Goal: Task Accomplishment & Management: Manage account settings

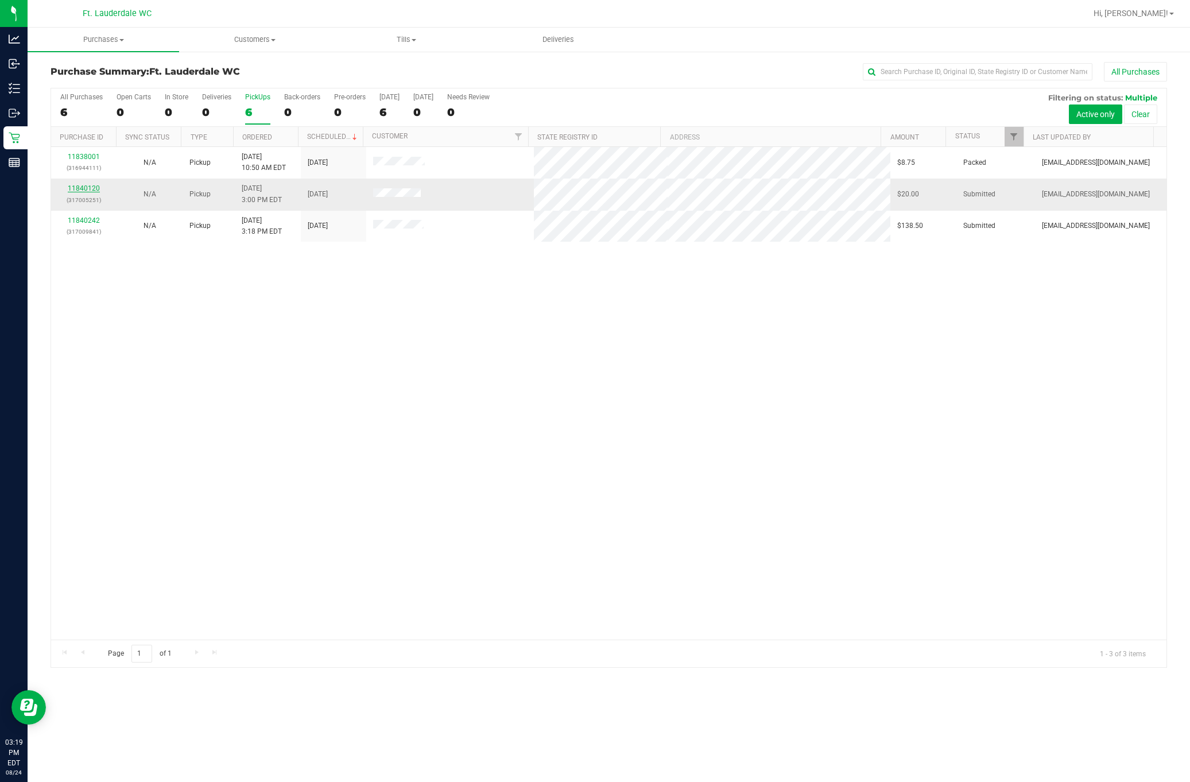
click at [88, 189] on link "11840120" at bounding box center [84, 188] width 32 height 8
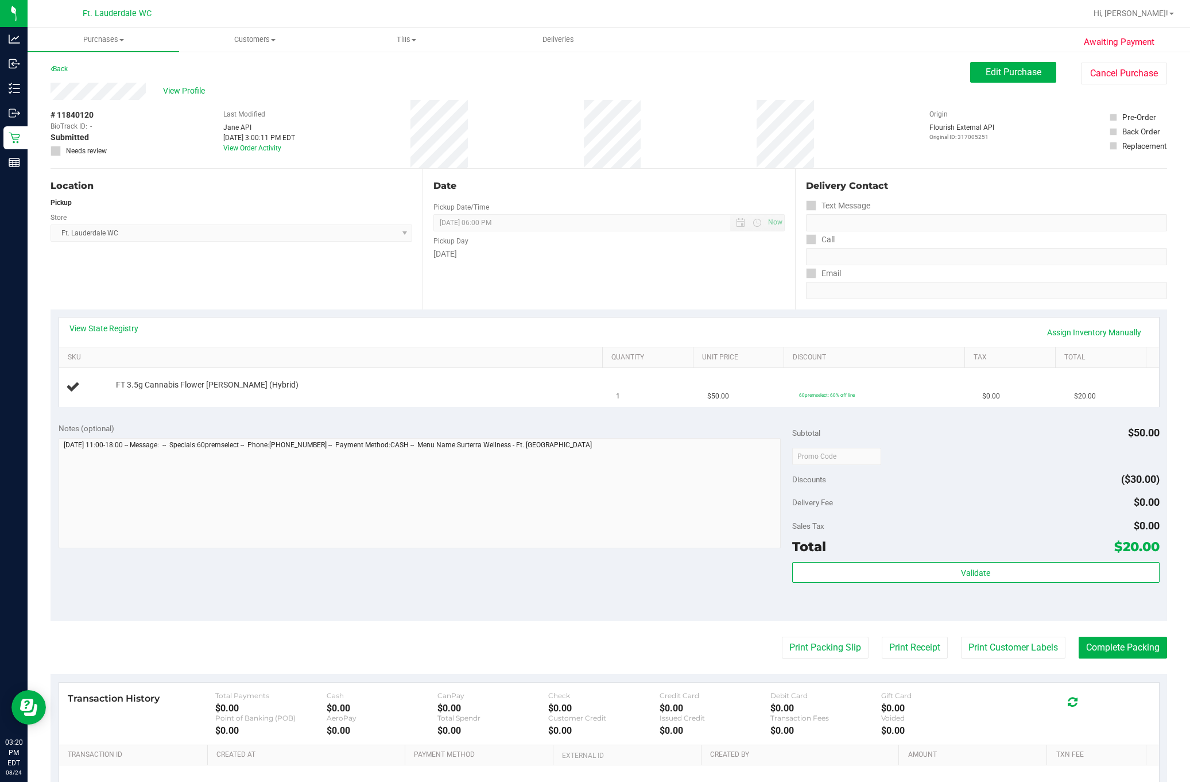
click at [608, 242] on div "Pickup Day" at bounding box center [608, 239] width 351 height 17
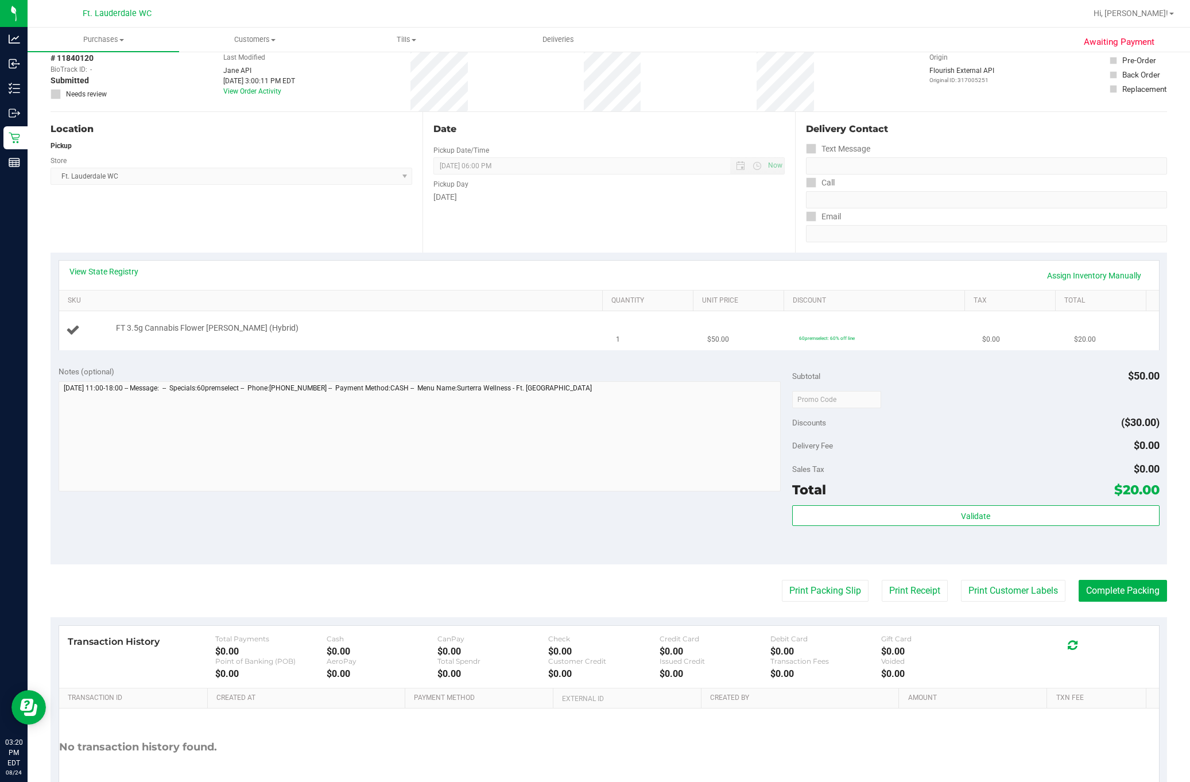
scroll to position [133, 0]
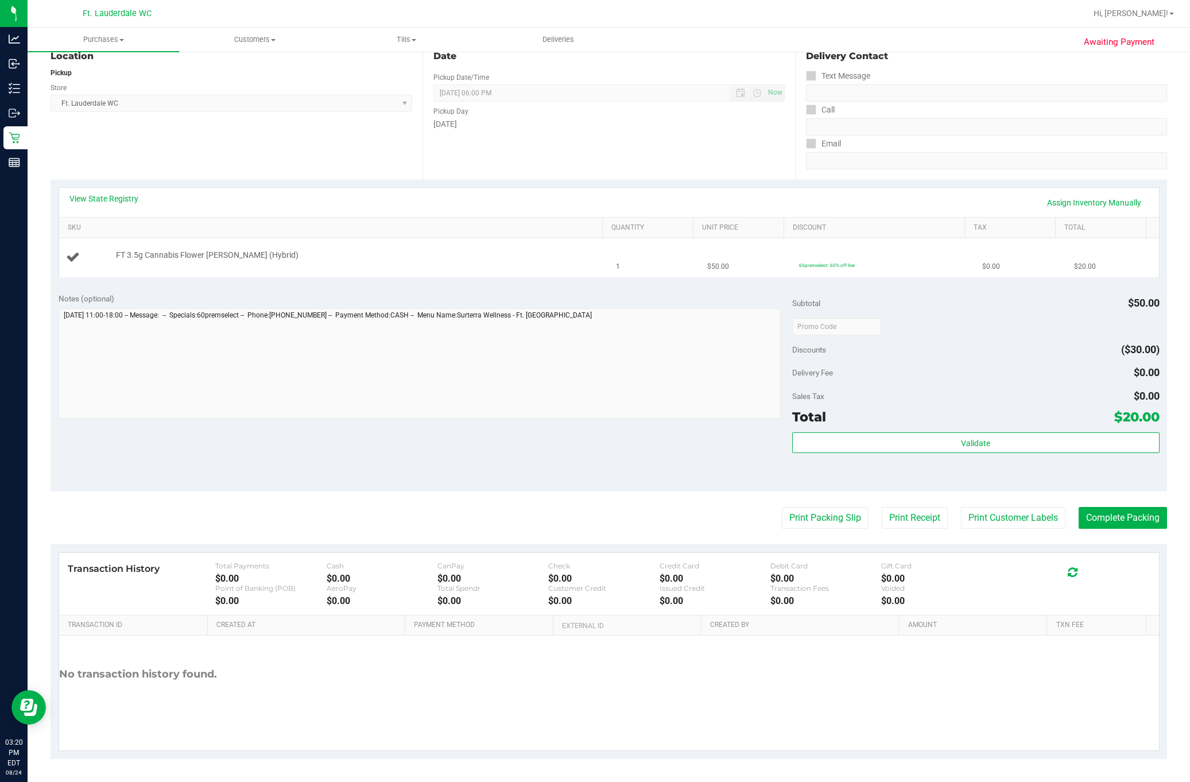
click at [583, 269] on td "FT 3.5g Cannabis Flower Dulce De Fresa (Hybrid)" at bounding box center [334, 257] width 550 height 38
click at [641, 267] on td "1" at bounding box center [655, 257] width 92 height 38
click at [594, 264] on td "FT 3.5g Cannabis Flower Dulce De Fresa (Hybrid)" at bounding box center [334, 257] width 550 height 38
click at [470, 262] on div "FT 3.5g Cannabis Flower Dulce De Fresa (Hybrid)" at bounding box center [334, 257] width 536 height 15
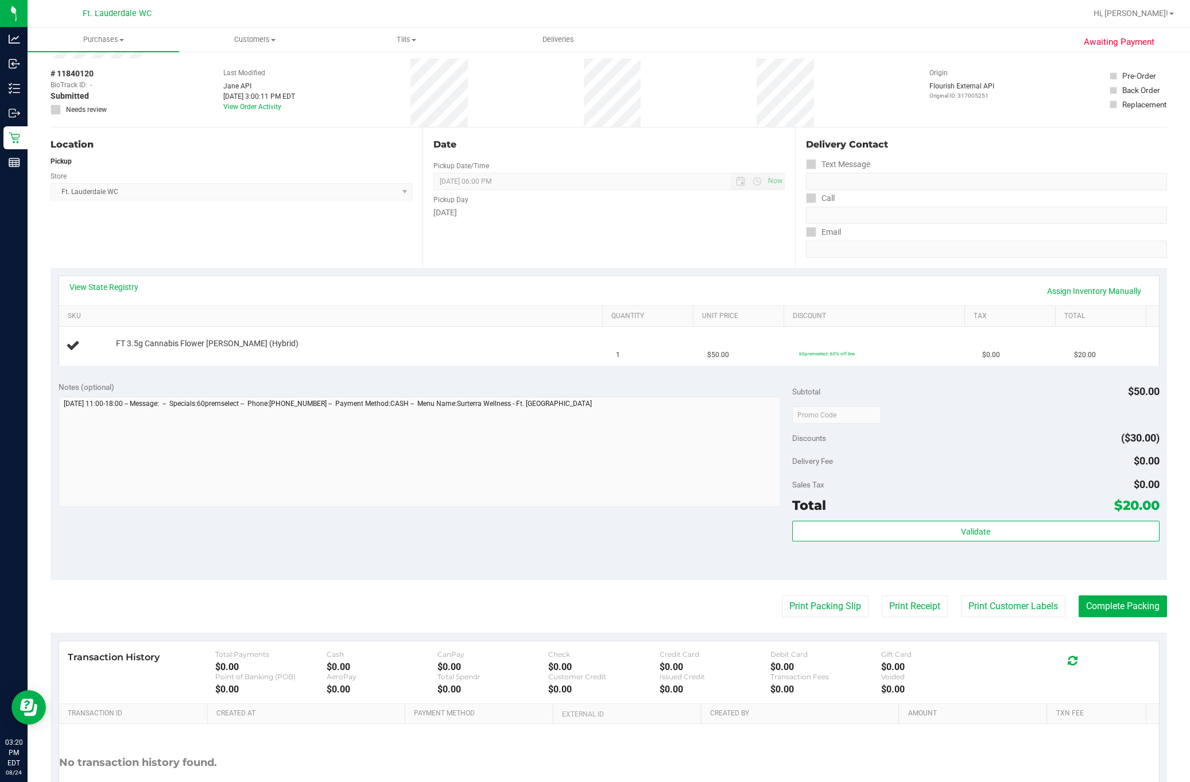
scroll to position [0, 0]
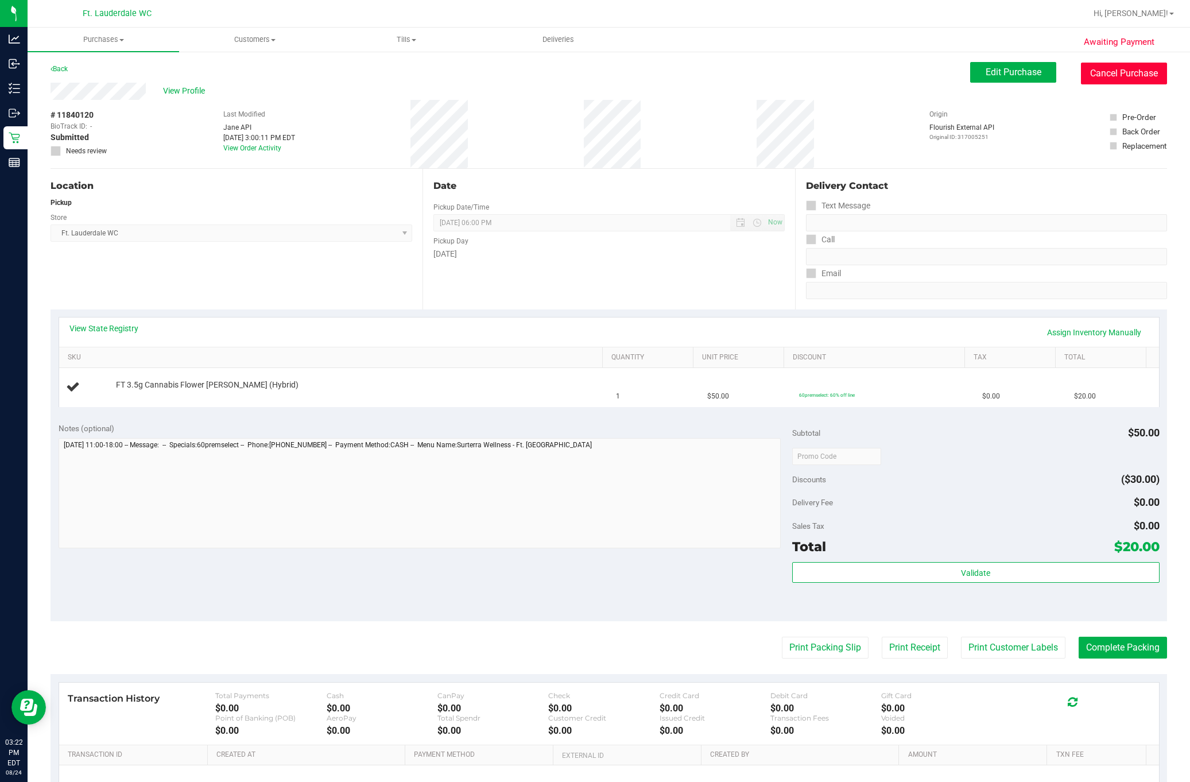
click at [1091, 76] on button "Cancel Purchase" at bounding box center [1124, 74] width 86 height 22
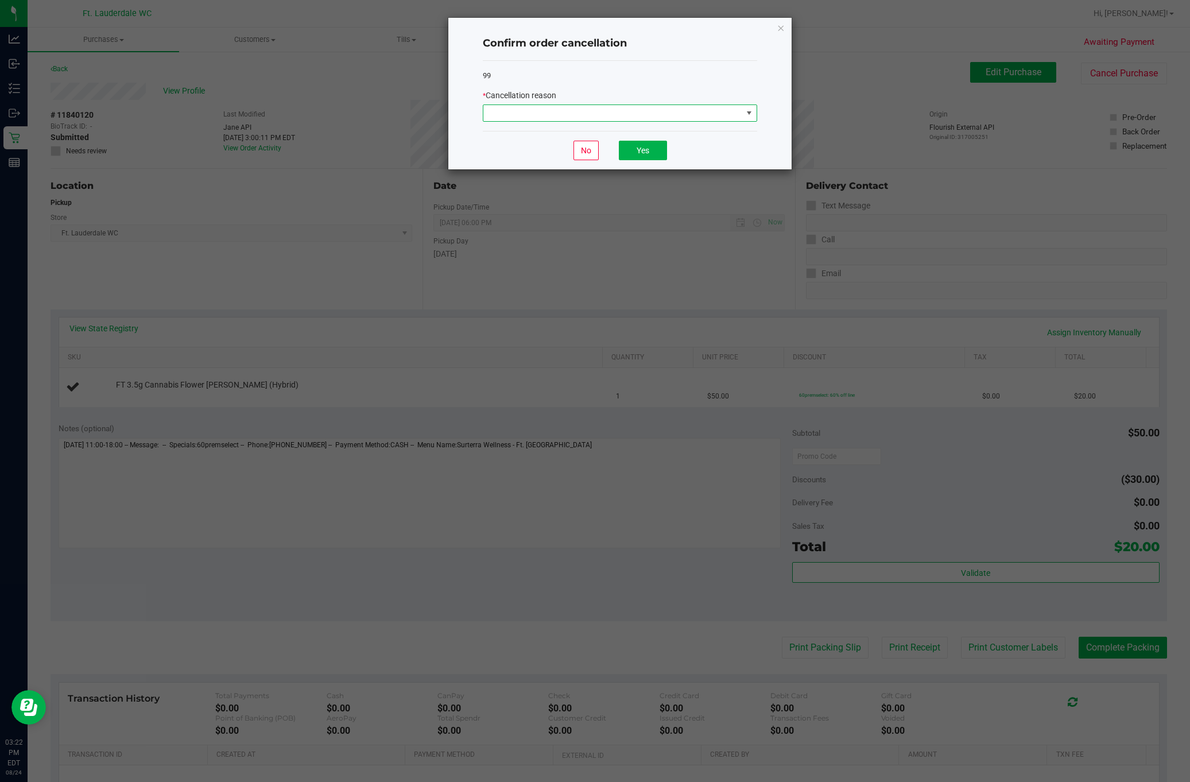
click at [546, 106] on span at bounding box center [612, 113] width 259 height 16
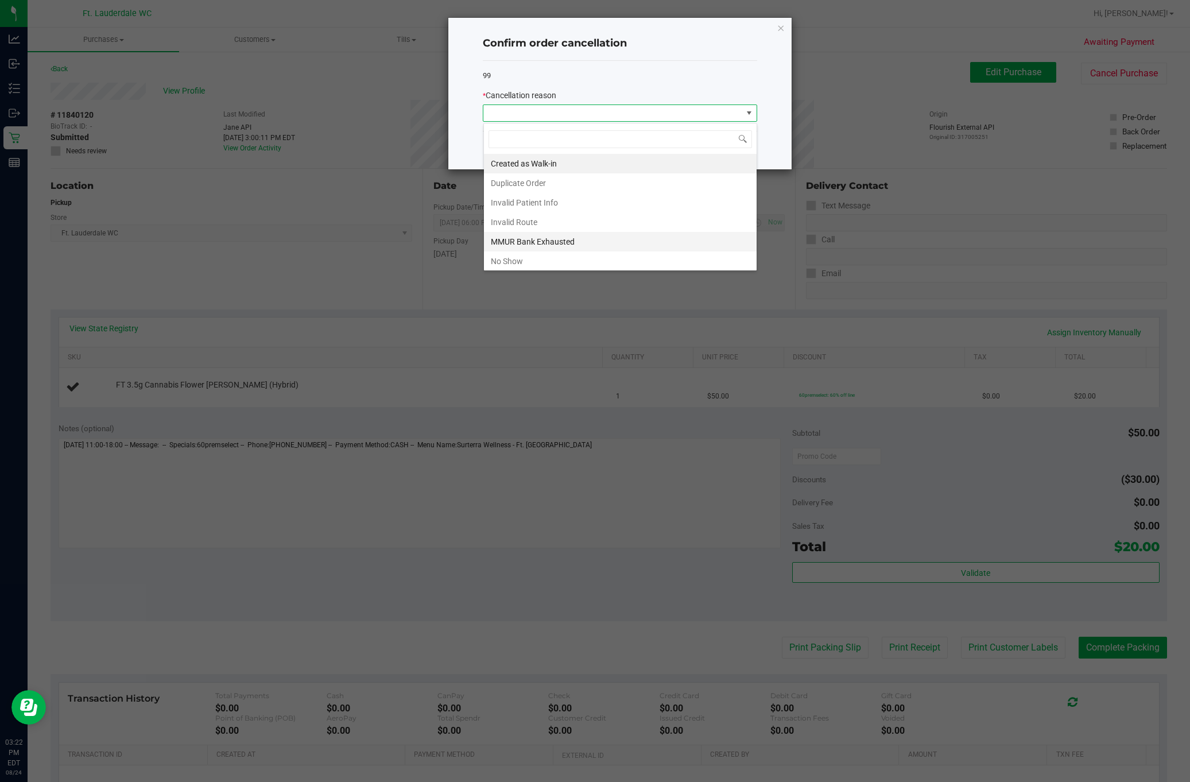
scroll to position [65, 0]
click at [551, 269] on li "Preferred Product OOS" at bounding box center [620, 259] width 273 height 20
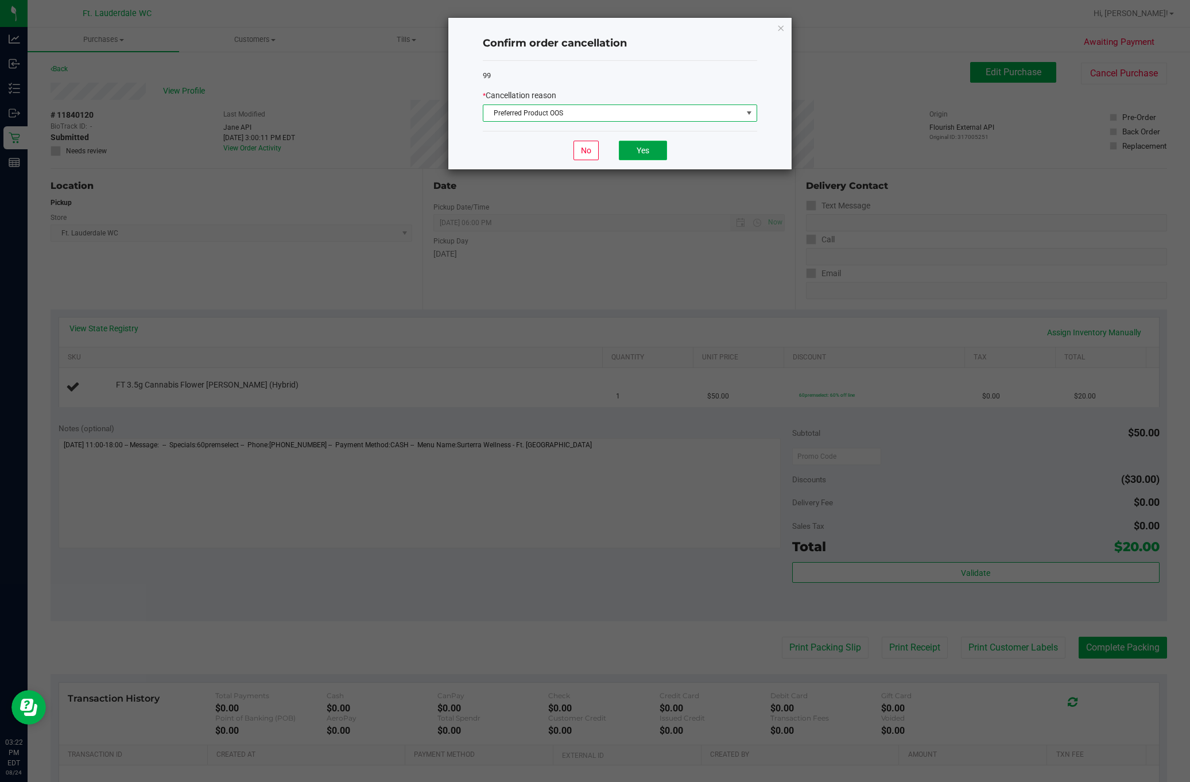
click at [650, 156] on button "Yes" at bounding box center [643, 151] width 48 height 20
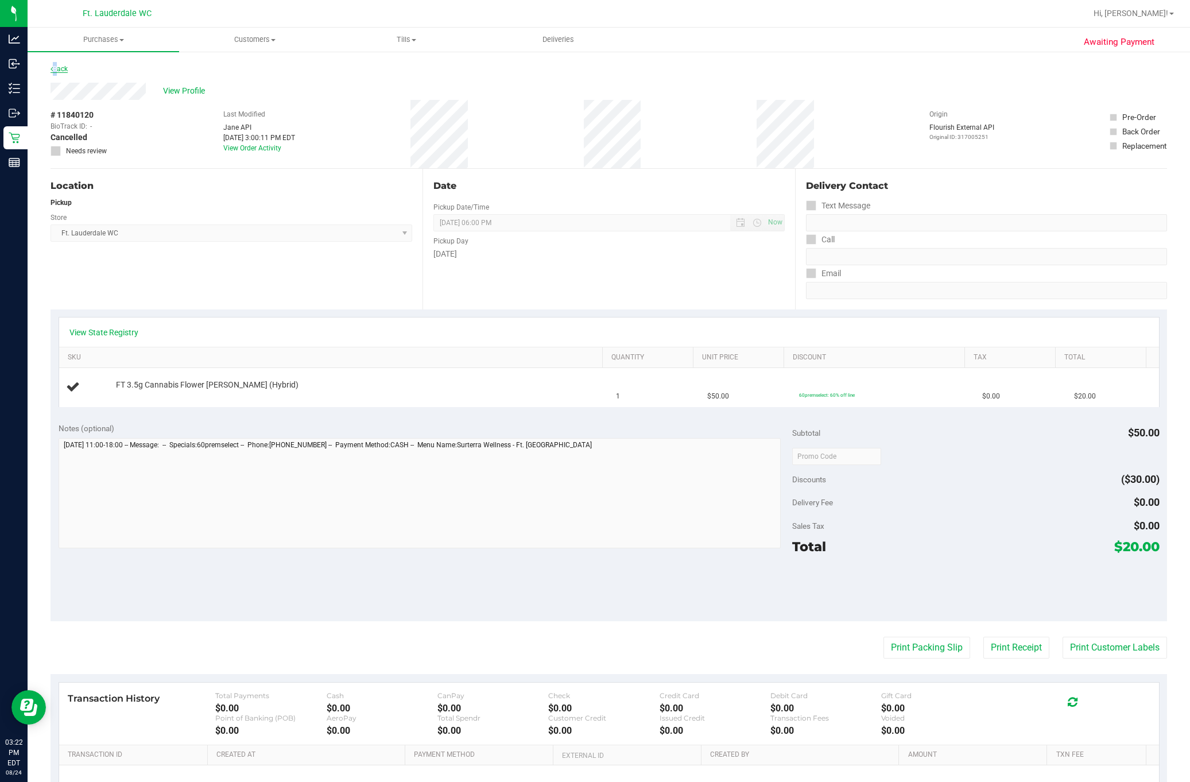
drag, startPoint x: 52, startPoint y: 62, endPoint x: 62, endPoint y: 71, distance: 13.0
click at [62, 71] on div "Back" at bounding box center [59, 69] width 17 height 14
click at [65, 76] on div "Back" at bounding box center [609, 72] width 1116 height 21
click at [64, 69] on link "Back" at bounding box center [59, 69] width 17 height 8
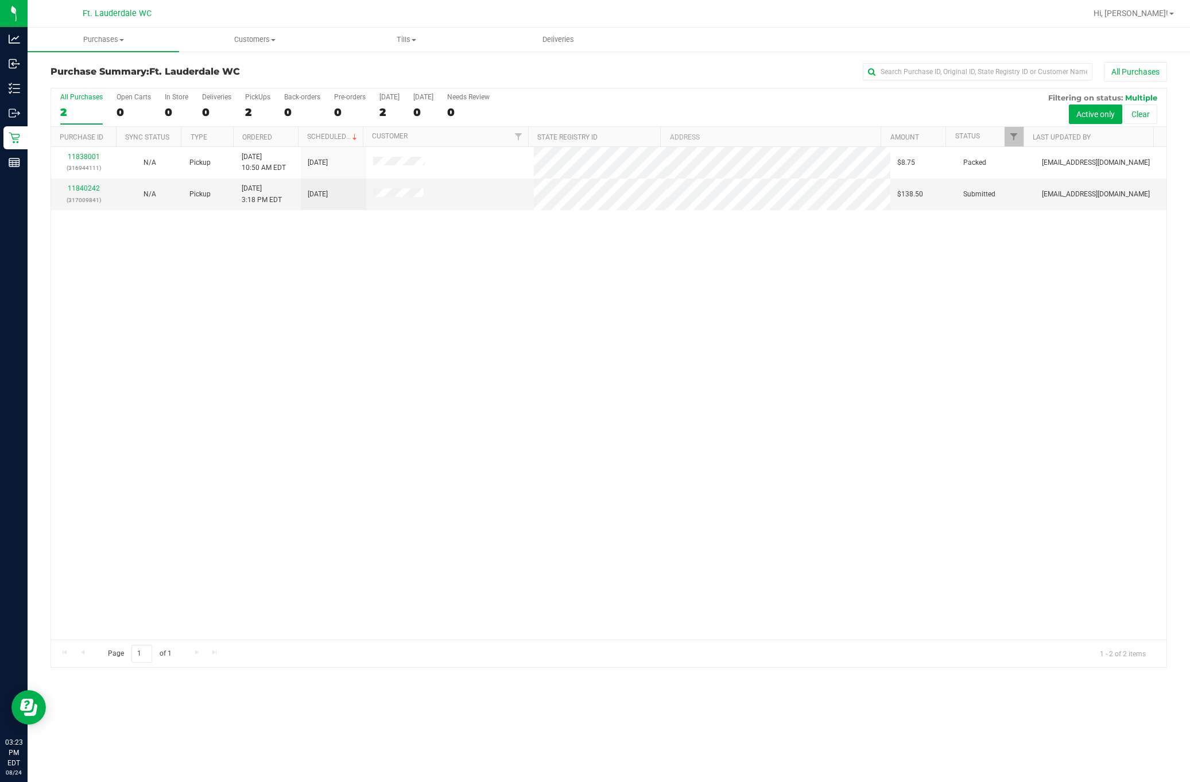
click at [397, 329] on div "11838001 (316944111) N/A Pickup 8/24/2025 10:50 AM EDT 8/24/2025 $8.75 Packed s…" at bounding box center [608, 393] width 1115 height 492
click at [88, 192] on link "11840242" at bounding box center [84, 188] width 32 height 8
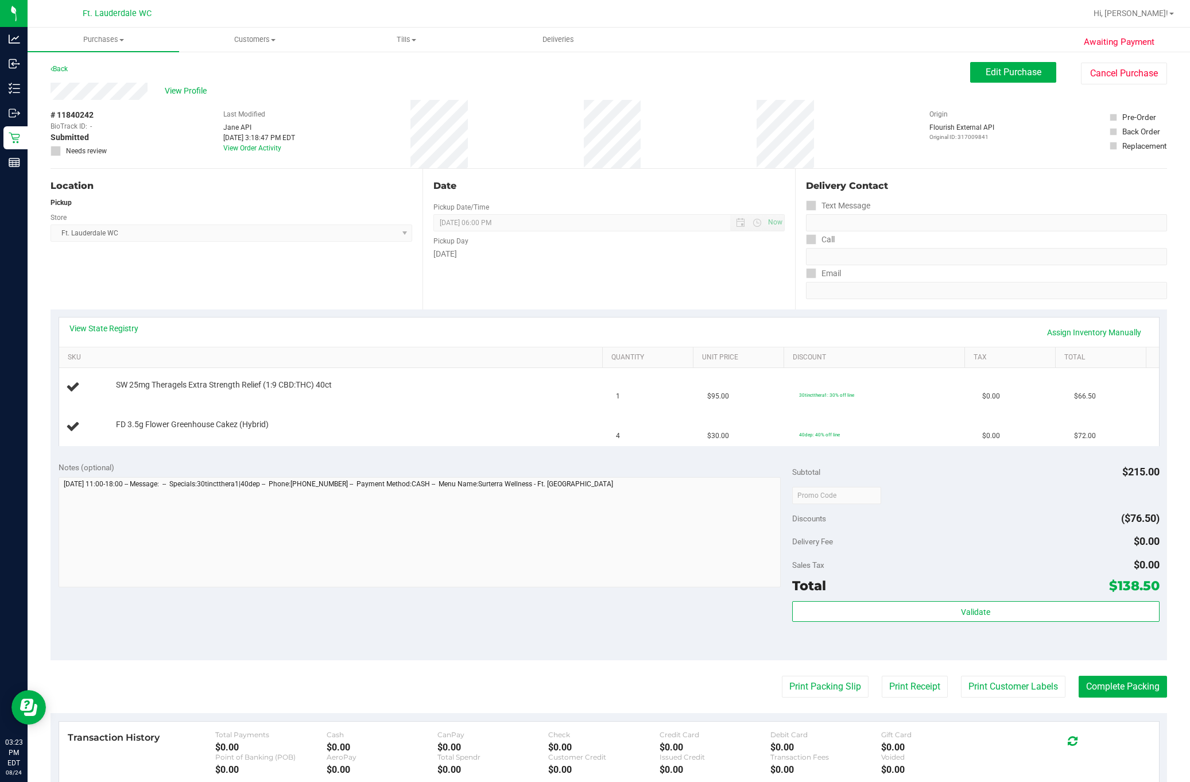
click at [443, 274] on div "Date Pickup Date/Time 08/24/2025 Now 08/24/2025 06:00 PM Now Pickup Day Sunday" at bounding box center [608, 239] width 372 height 141
click at [422, 266] on div "Date Pickup Date/Time 08/24/2025 Now 08/24/2025 06:00 PM Now Pickup Day Sunday" at bounding box center [608, 239] width 372 height 141
click at [431, 269] on div "Date Pickup Date/Time 08/24/2025 Now 08/24/2025 06:00 PM Now Pickup Day Sunday" at bounding box center [608, 239] width 372 height 141
click at [432, 274] on div "Date Pickup Date/Time 08/24/2025 Now 08/24/2025 06:00 PM Now Pickup Day Sunday" at bounding box center [608, 239] width 372 height 141
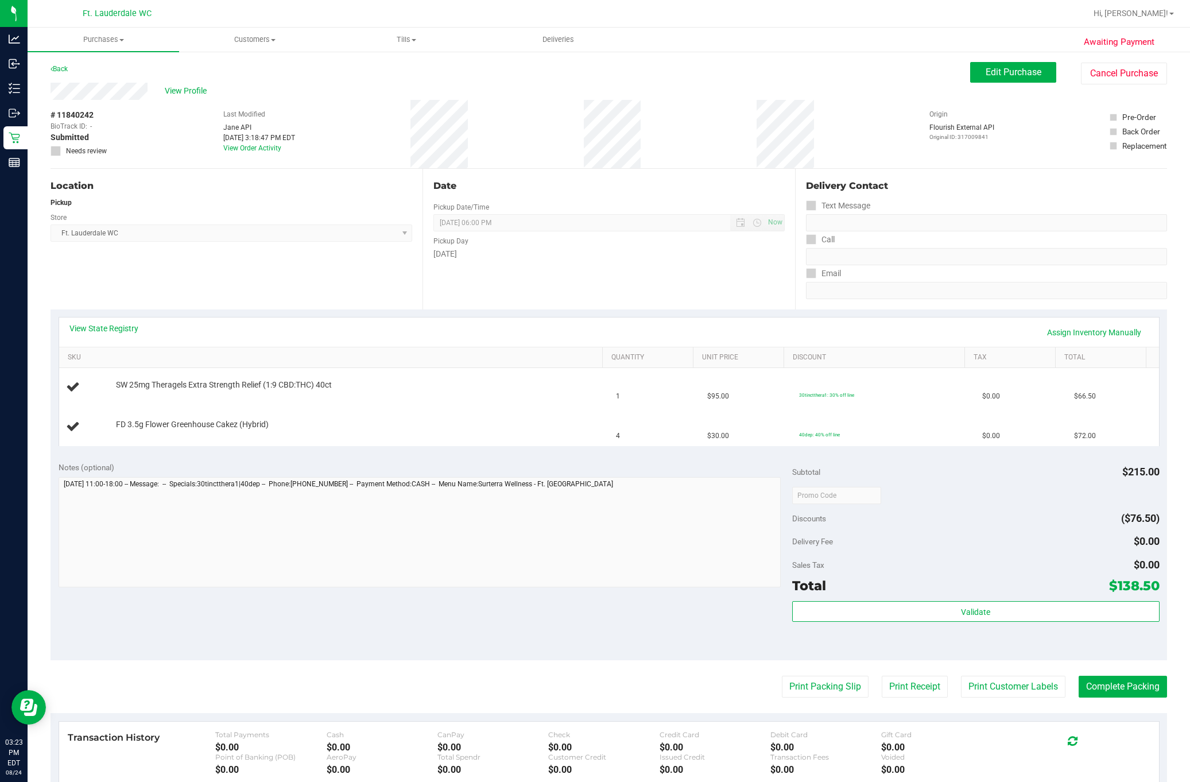
click at [432, 274] on div "Date Pickup Date/Time 08/24/2025 Now 08/24/2025 06:00 PM Now Pickup Day Sunday" at bounding box center [608, 239] width 372 height 141
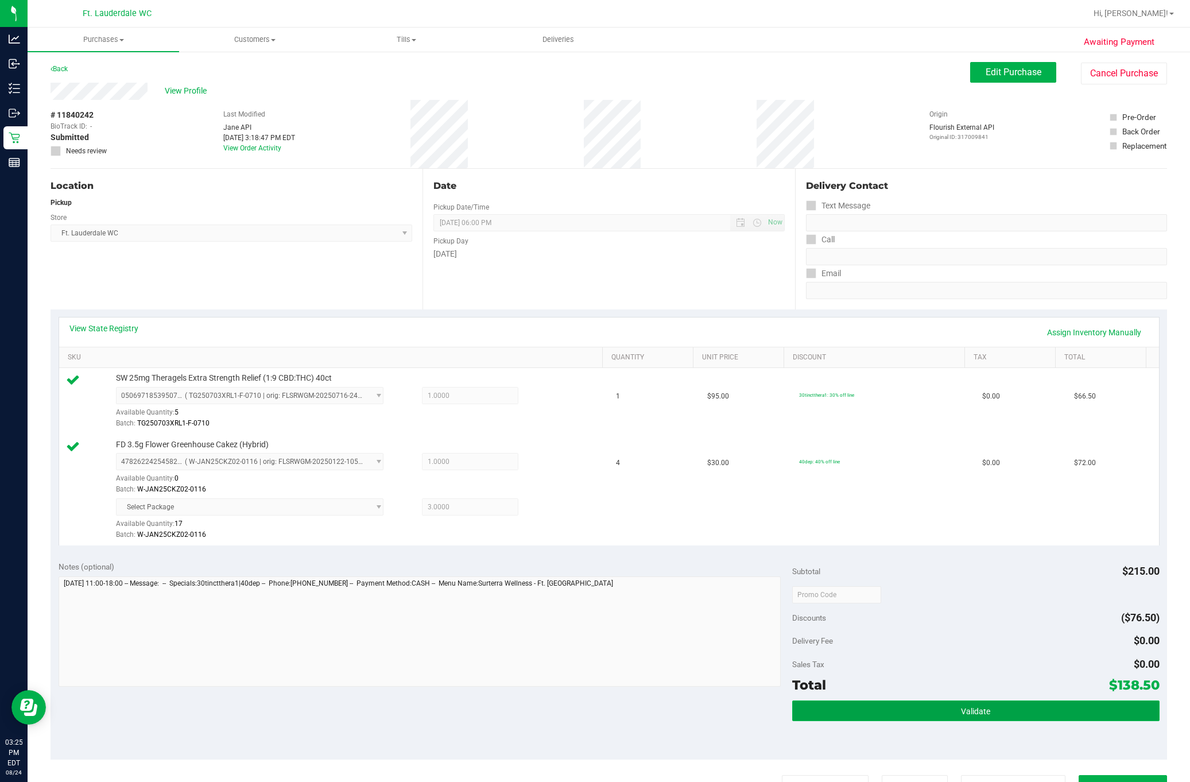
click at [923, 710] on button "Validate" at bounding box center [975, 710] width 367 height 21
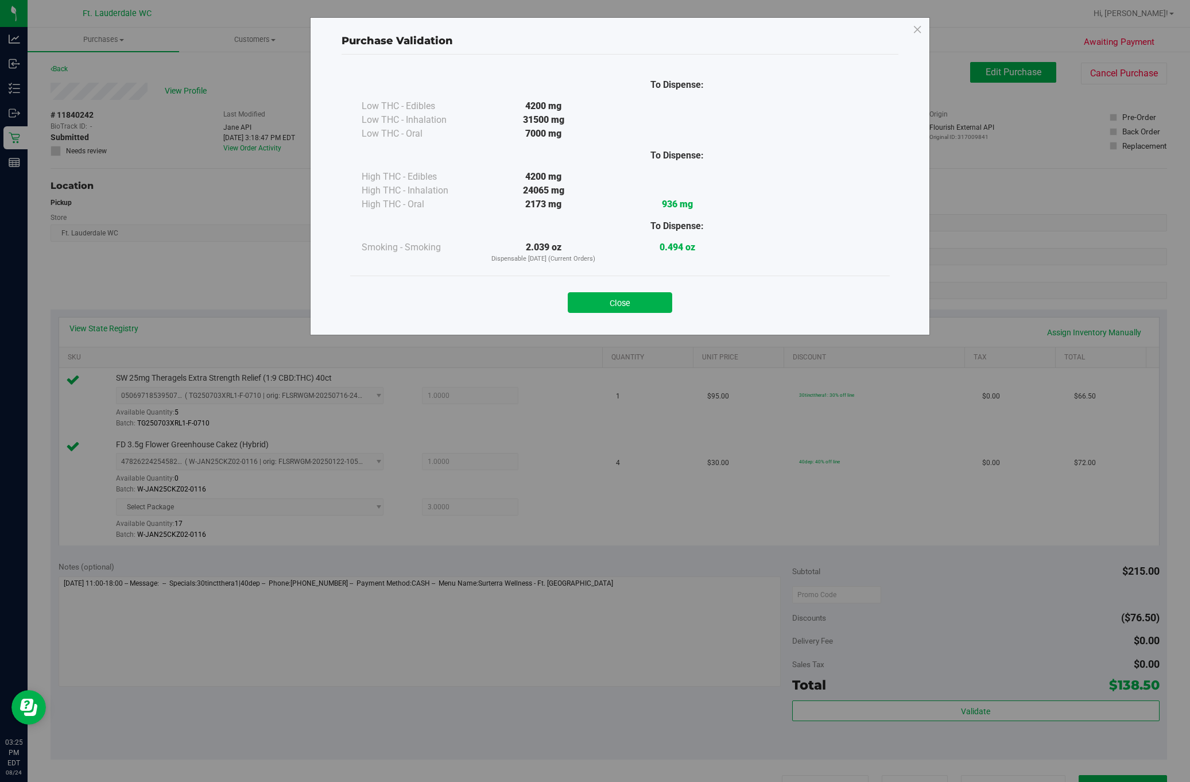
click at [591, 286] on div "Close" at bounding box center [620, 299] width 522 height 29
drag, startPoint x: 606, startPoint y: 346, endPoint x: 604, endPoint y: 340, distance: 6.5
click at [605, 342] on div "Purchase Validation To Dispense: Low THC - Edibles 4200 mg" at bounding box center [599, 391] width 1199 height 782
click at [603, 302] on button "Close" at bounding box center [620, 302] width 104 height 21
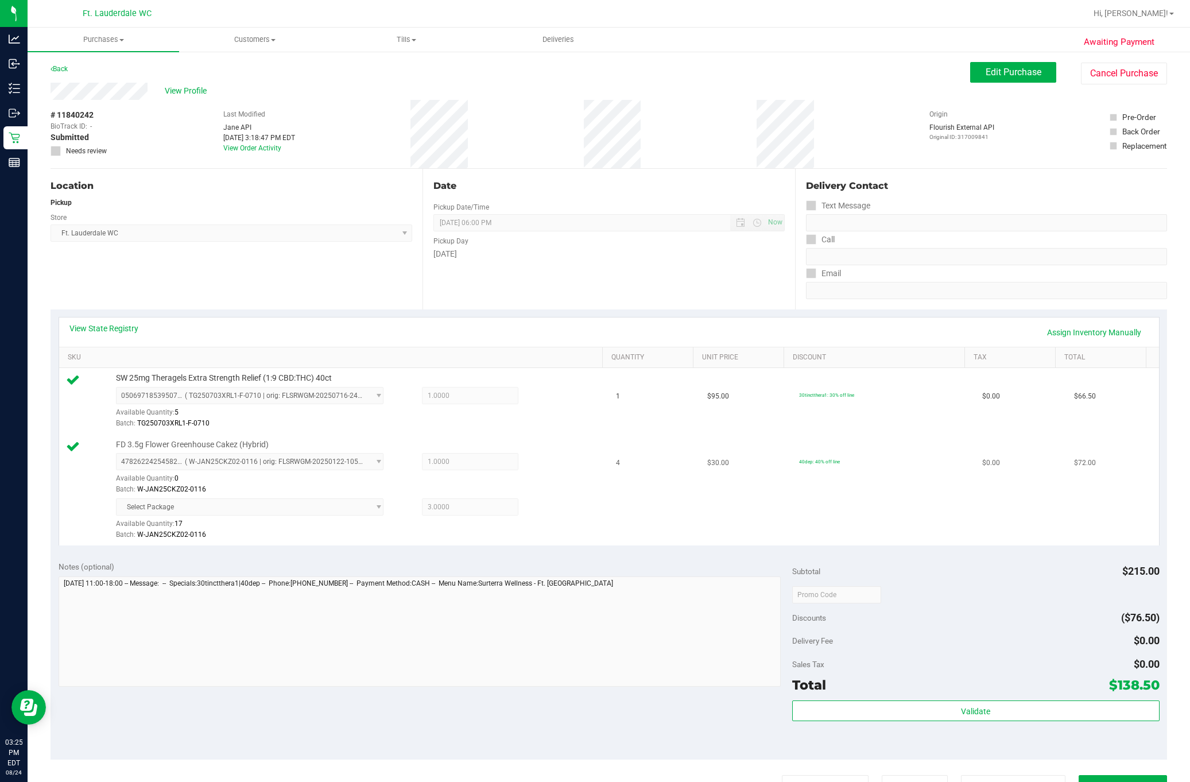
scroll to position [274, 0]
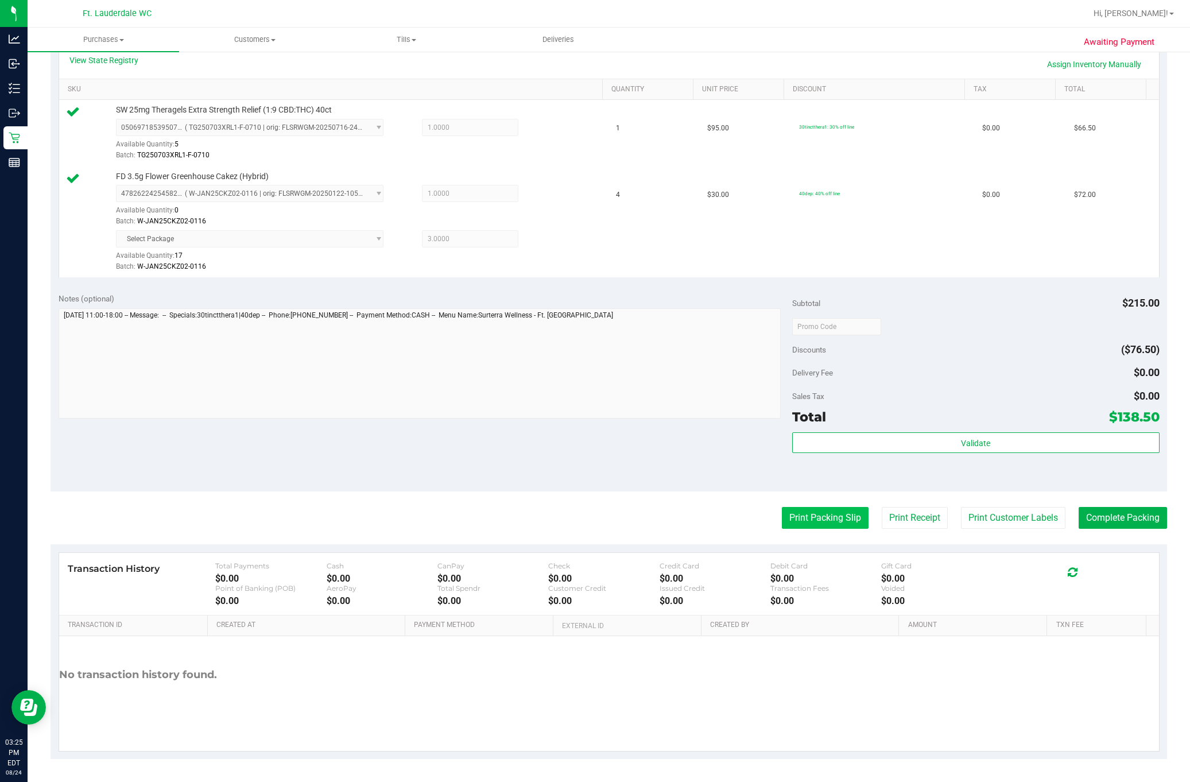
click at [823, 507] on button "Print Packing Slip" at bounding box center [825, 518] width 87 height 22
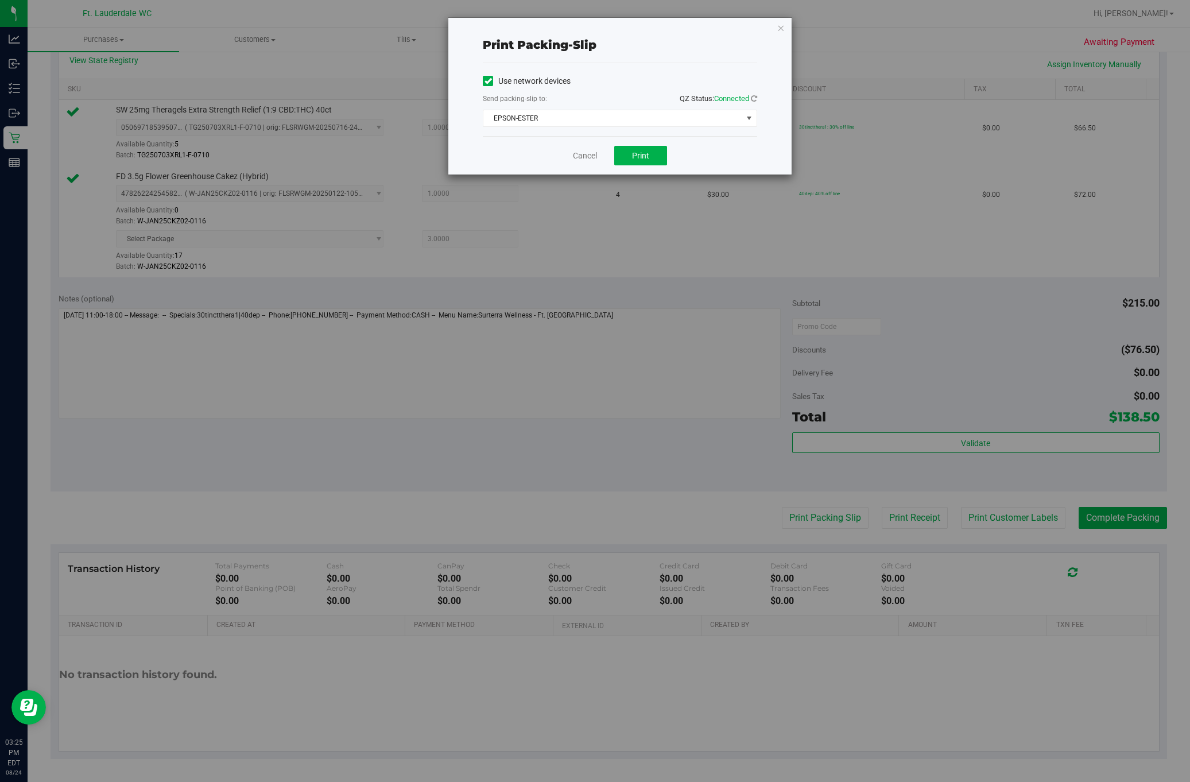
click at [642, 169] on div "Cancel Print" at bounding box center [620, 155] width 274 height 38
click at [642, 162] on button "Print" at bounding box center [640, 156] width 53 height 20
click at [584, 158] on link "Cancel" at bounding box center [585, 156] width 24 height 12
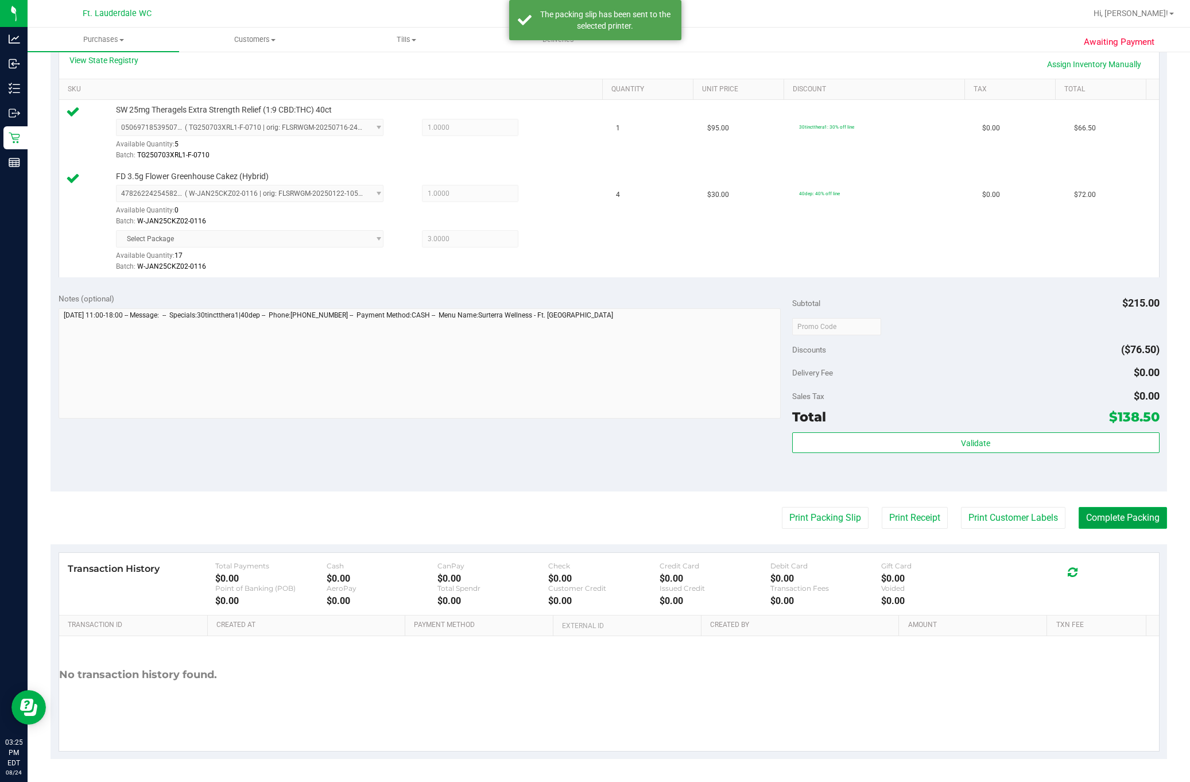
click at [1119, 508] on button "Complete Packing" at bounding box center [1123, 518] width 88 height 22
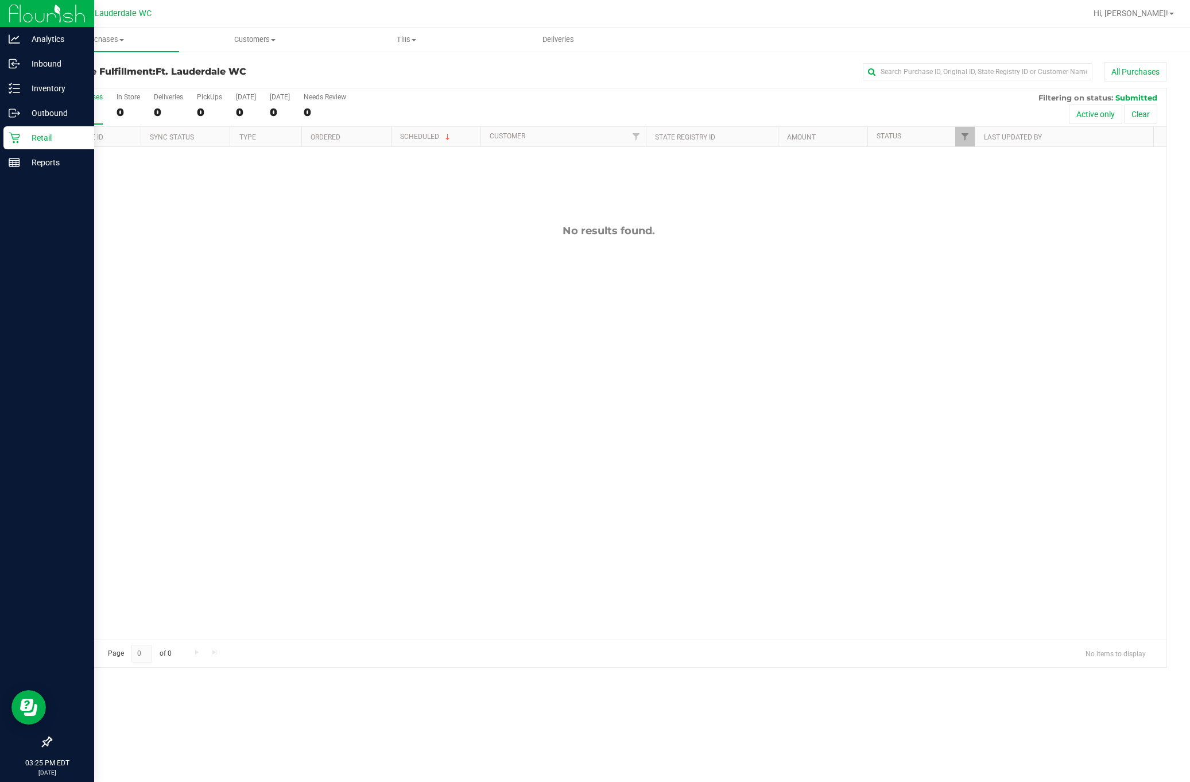
click at [9, 139] on icon at bounding box center [14, 137] width 11 height 11
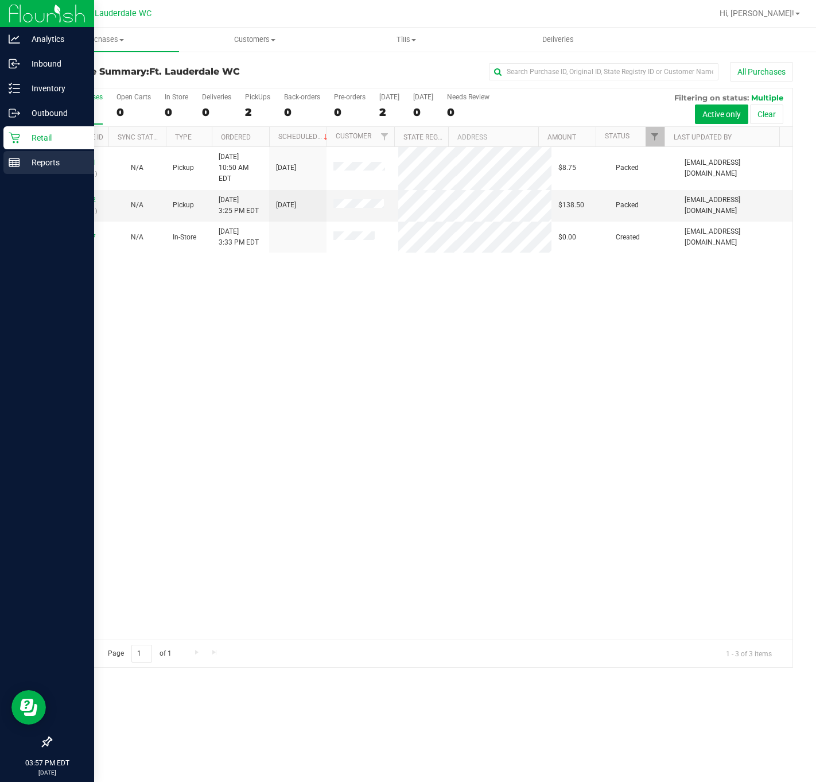
click at [2, 164] on link "Reports" at bounding box center [47, 163] width 94 height 25
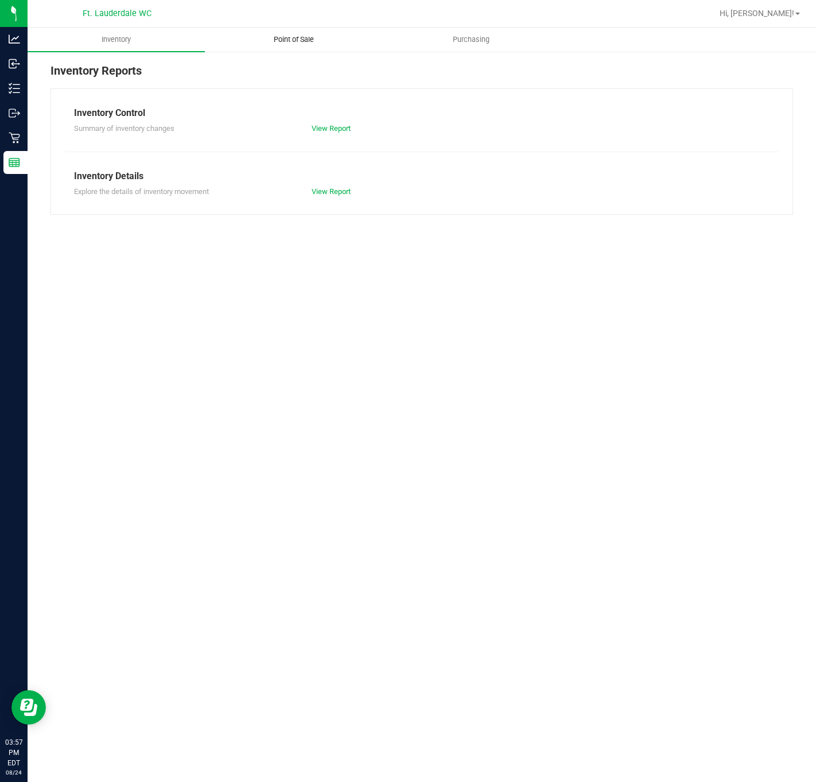
click at [295, 40] on span "Point of Sale" at bounding box center [293, 39] width 71 height 10
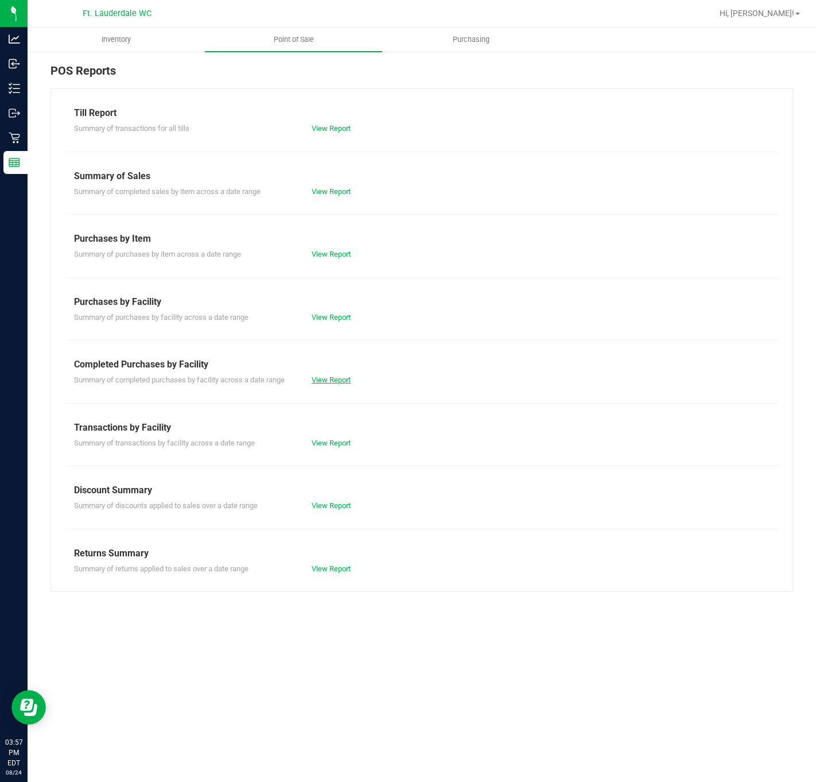
click at [322, 382] on link "View Report" at bounding box center [331, 379] width 39 height 9
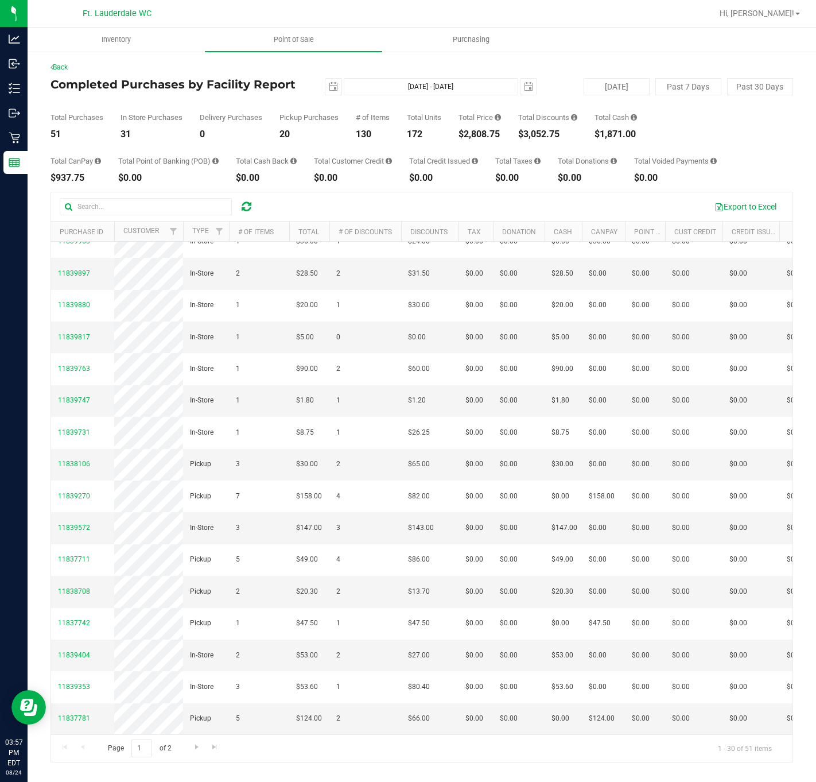
scroll to position [679, 0]
click at [210, 751] on span "Go to the last page" at bounding box center [214, 746] width 9 height 9
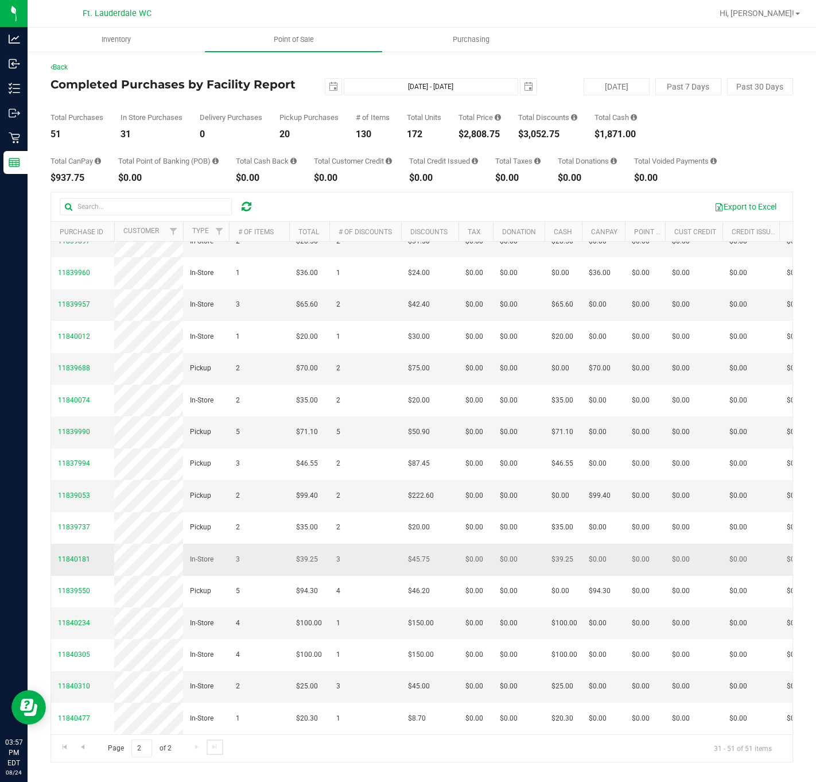
scroll to position [358, 0]
click at [84, 749] on span "Go to the previous page" at bounding box center [82, 746] width 9 height 9
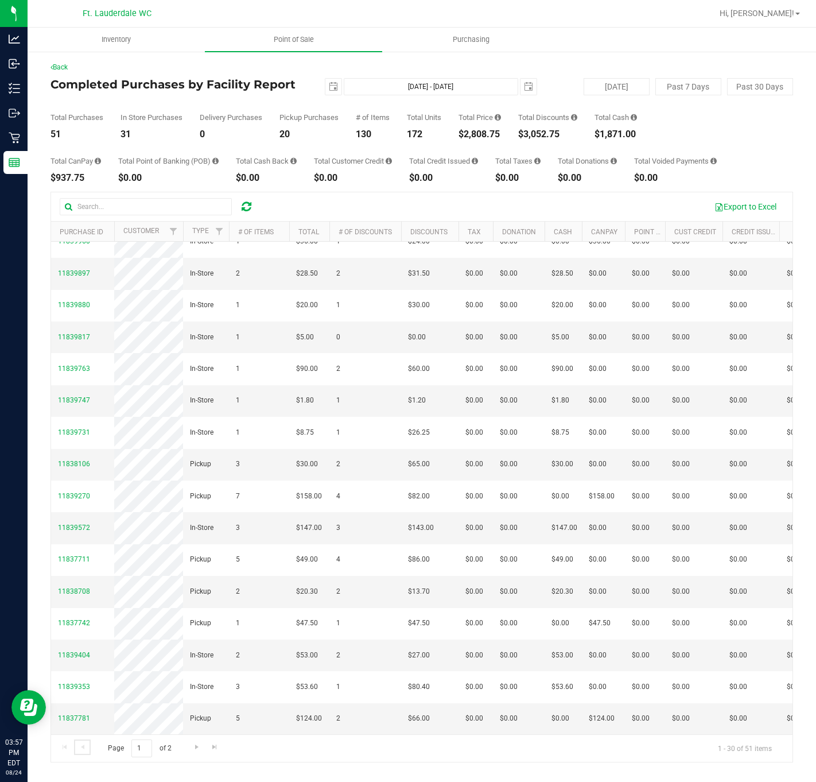
scroll to position [679, 0]
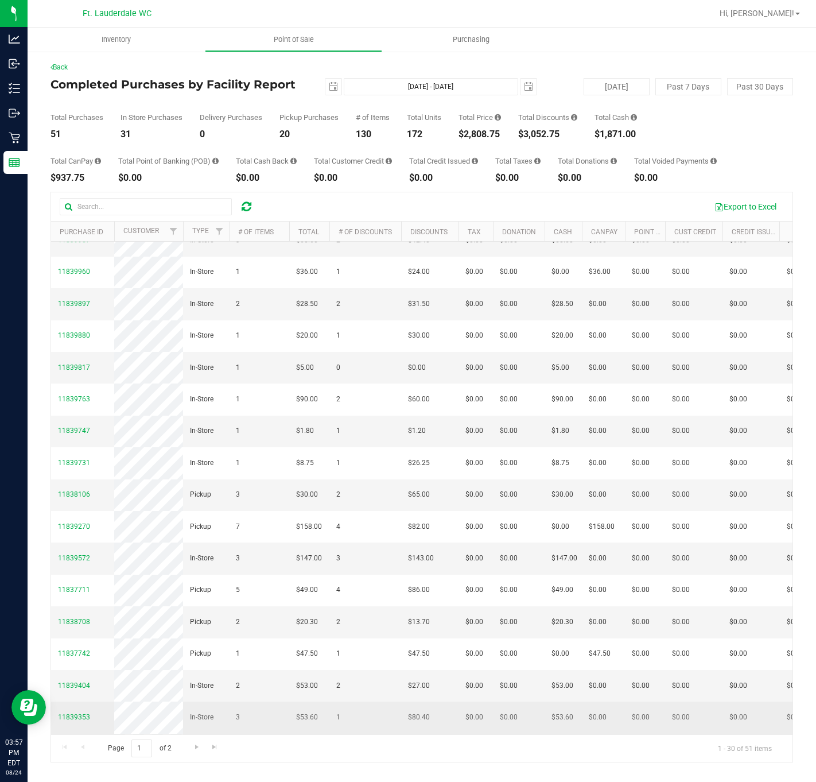
scroll to position [679, 0]
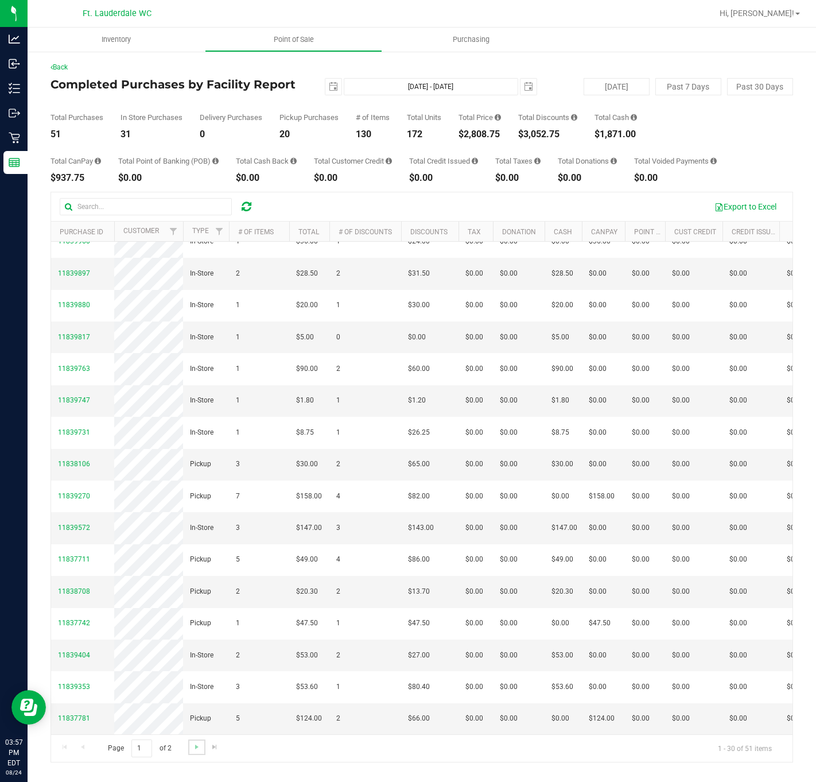
click at [200, 753] on link "Go to the next page" at bounding box center [196, 746] width 17 height 15
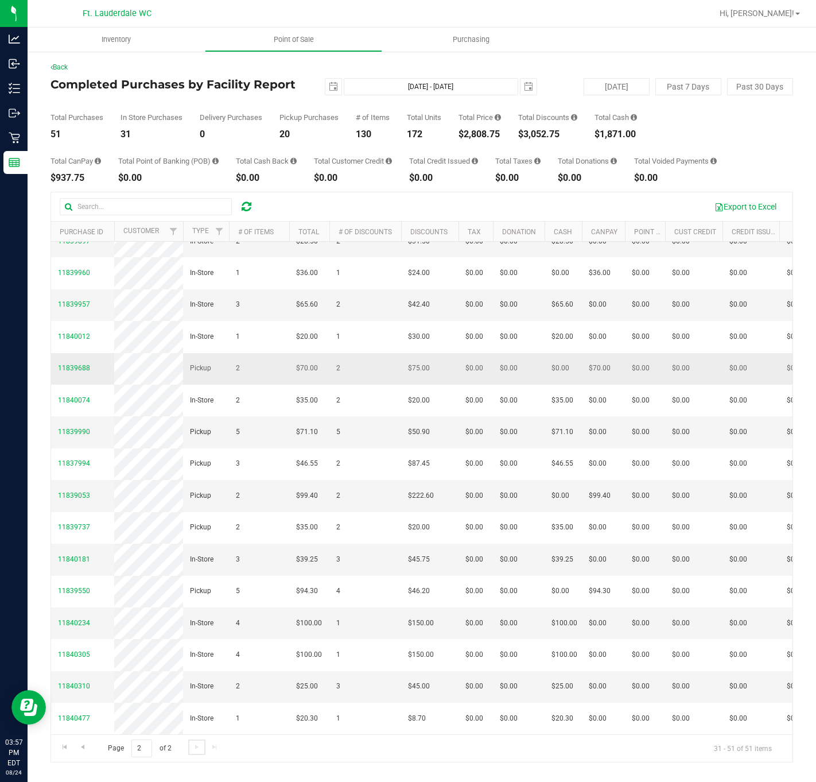
scroll to position [0, 0]
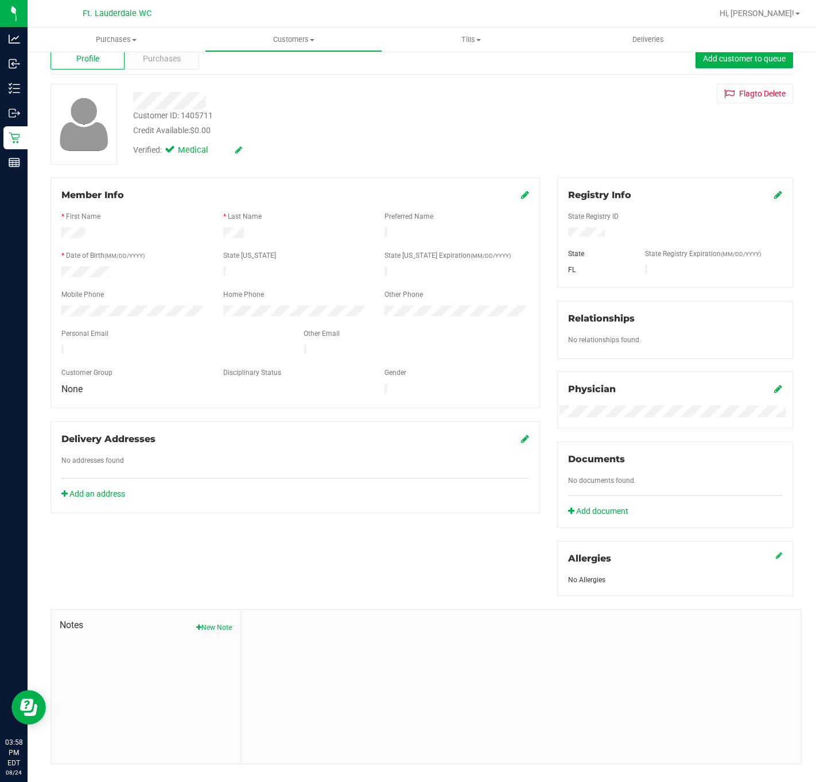
scroll to position [52, 0]
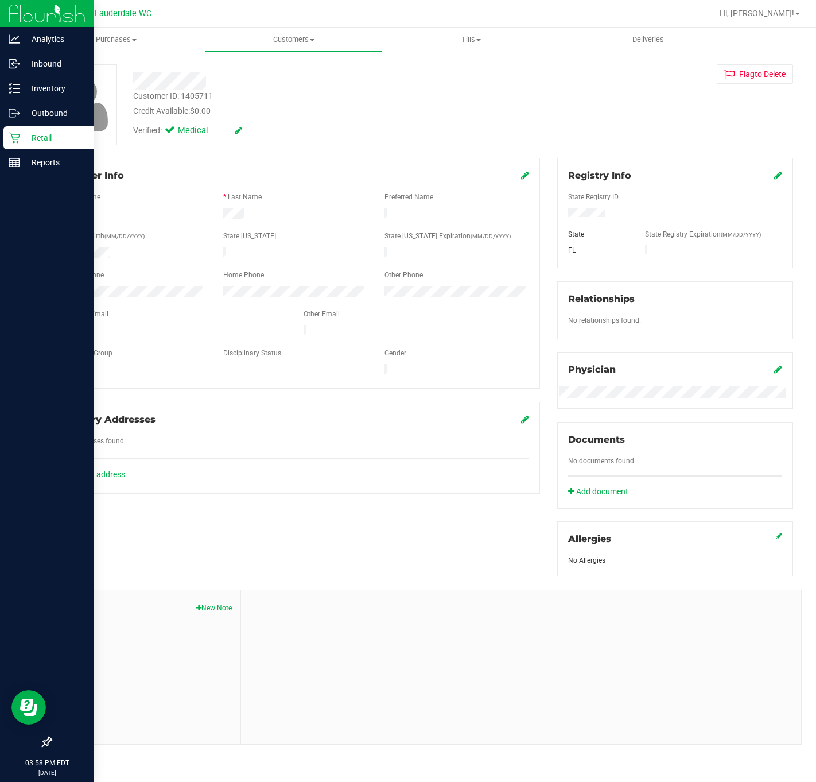
click at [24, 133] on p "Retail" at bounding box center [54, 138] width 69 height 14
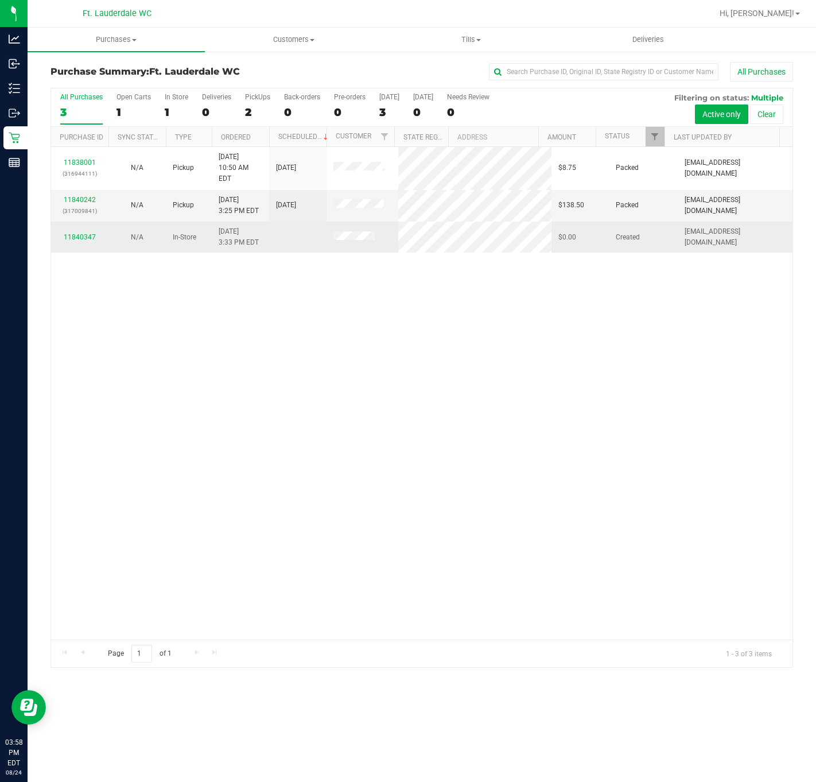
click at [88, 232] on div "11840347" at bounding box center [80, 237] width 44 height 11
click at [88, 233] on link "11840347" at bounding box center [80, 237] width 32 height 8
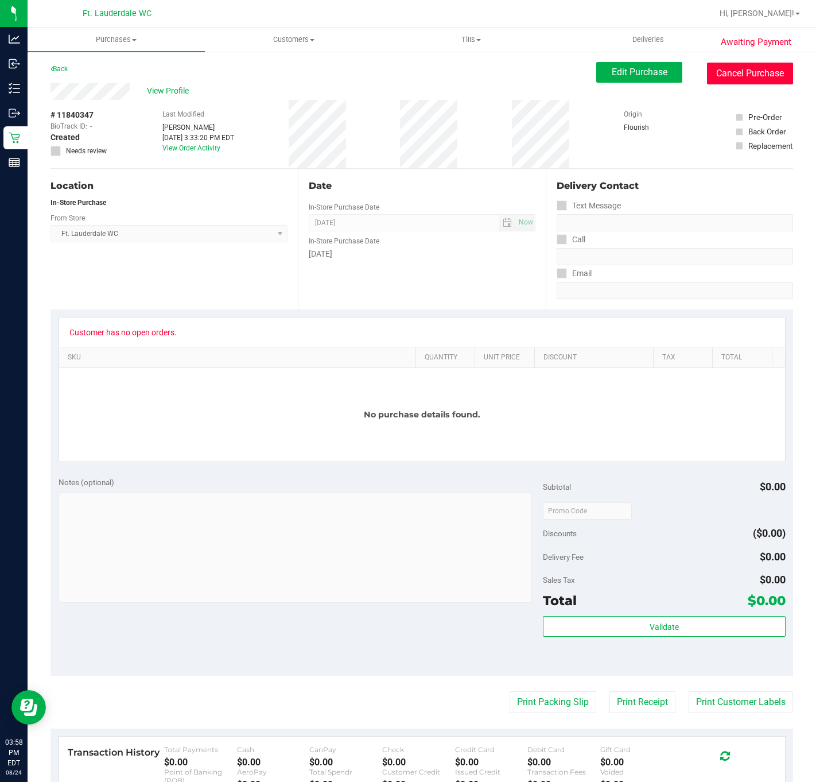
click at [728, 72] on button "Cancel Purchase" at bounding box center [750, 74] width 86 height 22
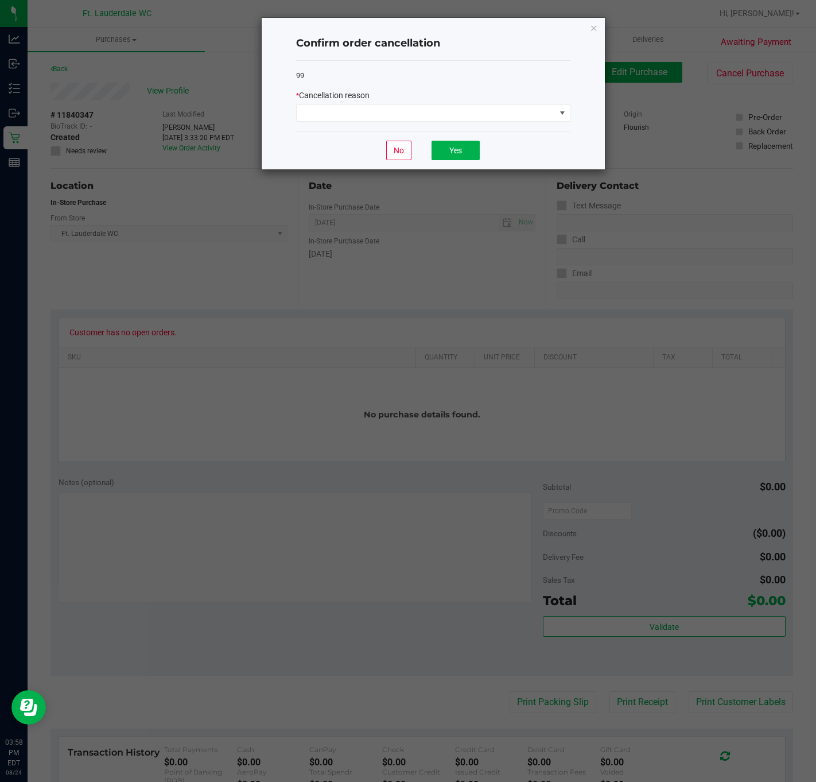
click at [481, 97] on div "* Cancellation reason" at bounding box center [433, 96] width 274 height 12
click at [486, 111] on span at bounding box center [426, 113] width 259 height 16
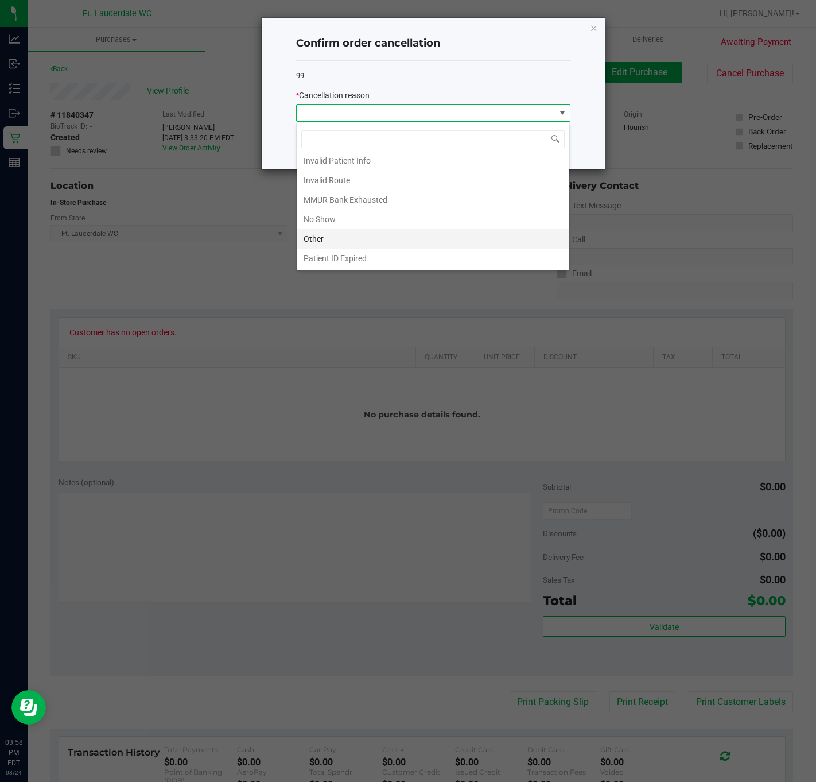
scroll to position [65, 0]
click at [382, 250] on li "Preferred Product OOS" at bounding box center [433, 259] width 273 height 20
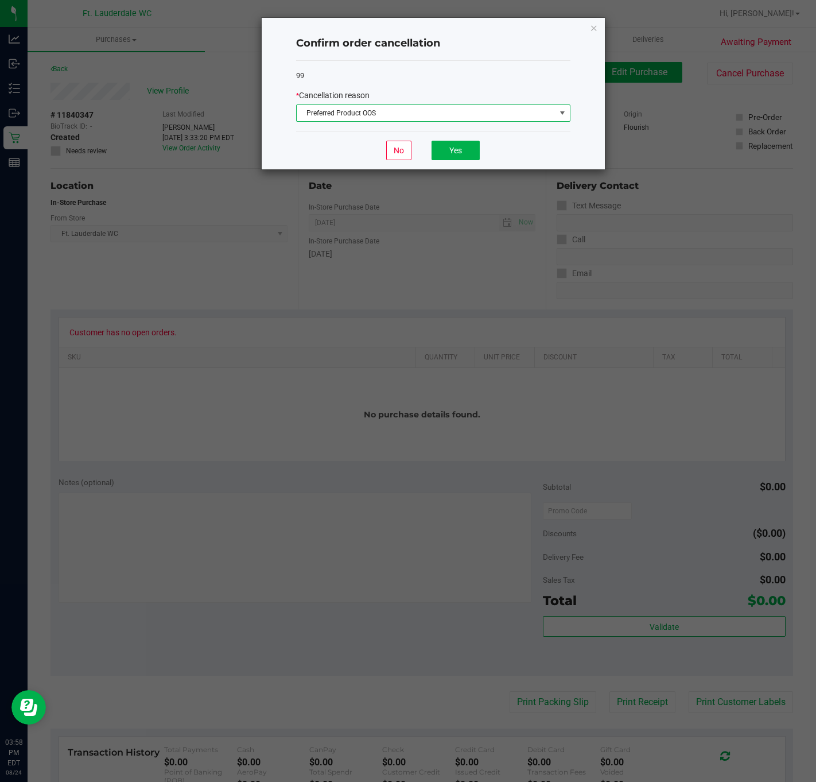
click at [404, 128] on div "99 * Cancellation reason Preferred Product OOS" at bounding box center [433, 96] width 274 height 71
click at [404, 126] on div "99 * Cancellation reason Preferred Product OOS" at bounding box center [433, 96] width 274 height 71
click at [409, 116] on span "Preferred Product OOS" at bounding box center [426, 113] width 259 height 16
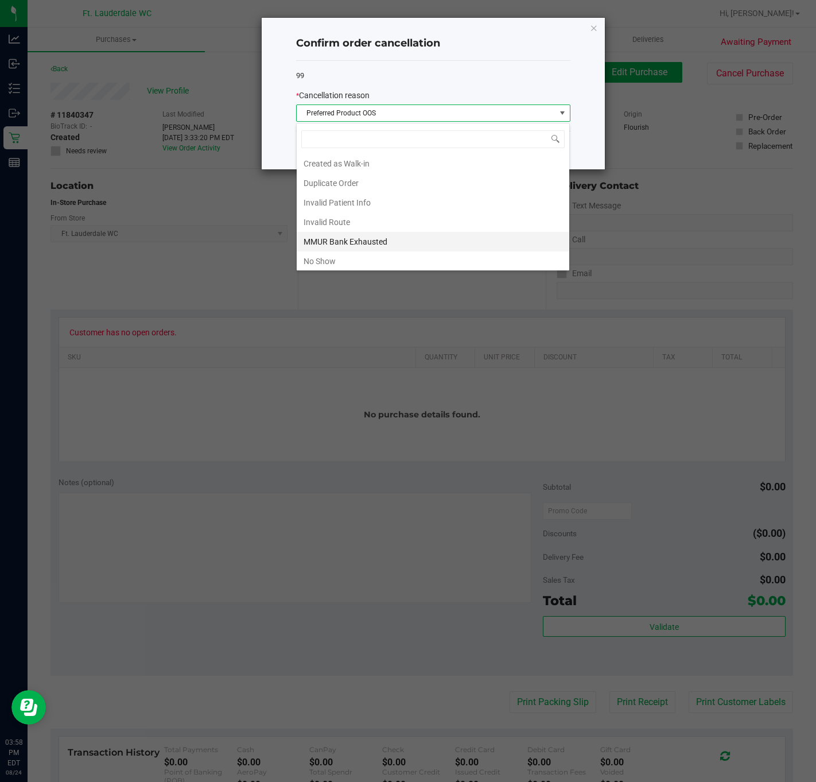
scroll to position [17, 274]
click at [388, 236] on li "Patient ID Expired" at bounding box center [433, 240] width 273 height 20
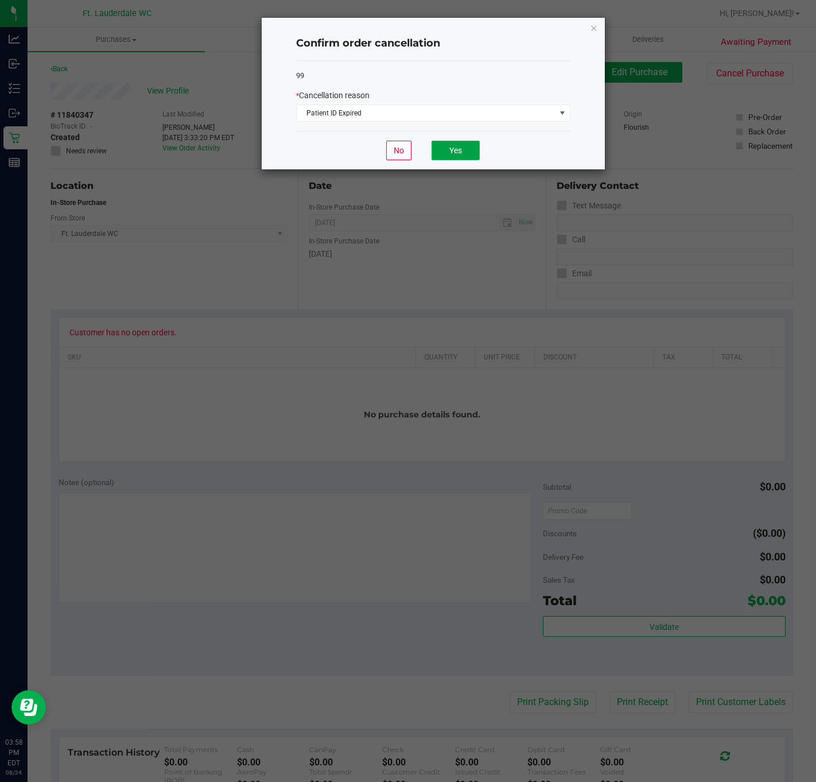
click at [452, 154] on button "Yes" at bounding box center [456, 151] width 48 height 20
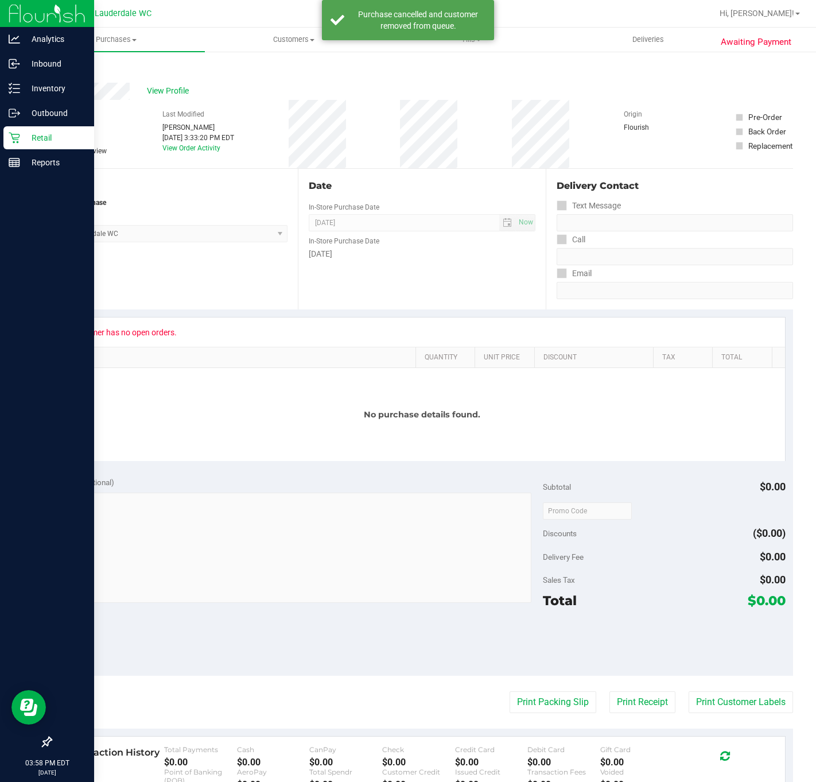
click at [12, 136] on icon at bounding box center [14, 138] width 11 height 11
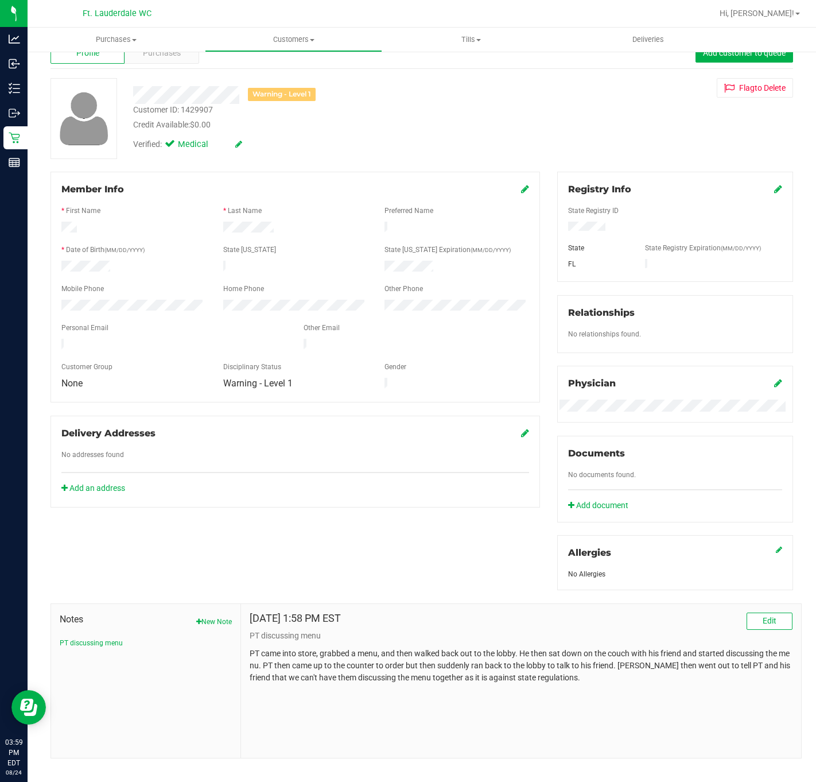
scroll to position [52, 0]
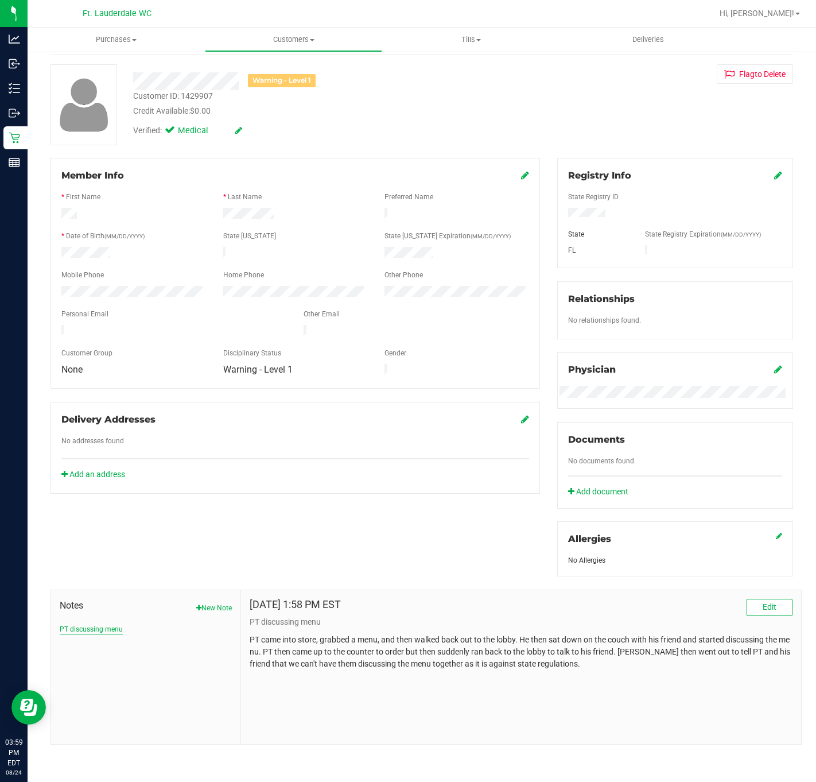
click at [100, 634] on button "PT discussing menu" at bounding box center [91, 629] width 63 height 10
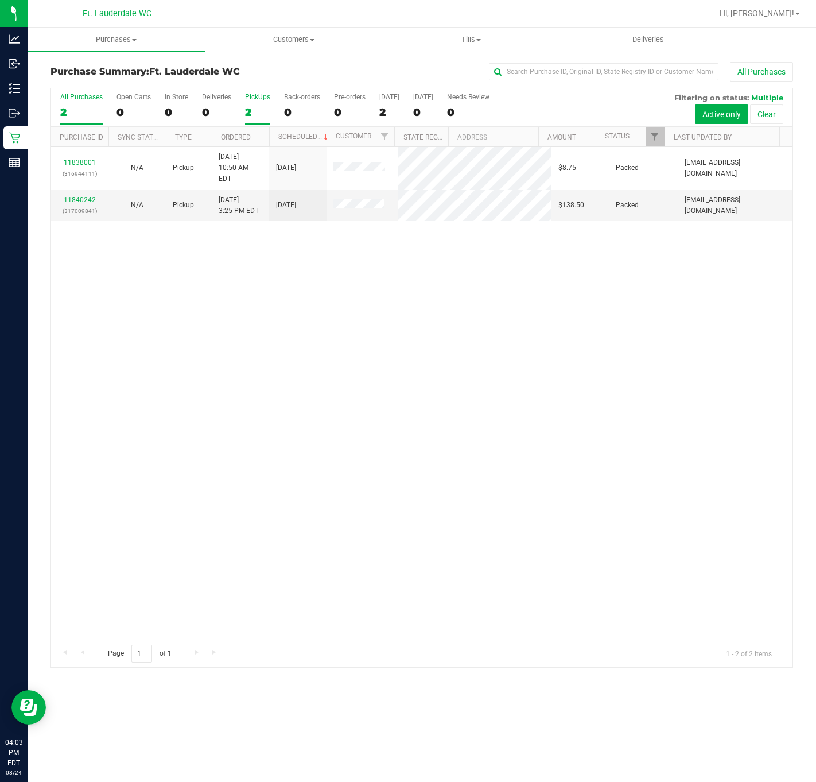
click at [252, 107] on div "2" at bounding box center [257, 112] width 25 height 13
click at [0, 0] on input "PickUps 2" at bounding box center [0, 0] width 0 height 0
click at [509, 467] on div "11838001 (316944111) N/A Pickup 8/24/2025 10:50 AM EDT 8/24/2025 $8.75 Packed s…" at bounding box center [422, 393] width 742 height 492
click at [564, 471] on div "11838001 (316944111) N/A Pickup 8/24/2025 10:50 AM EDT 8/24/2025 $8.75 Packed s…" at bounding box center [422, 393] width 742 height 492
click at [541, 421] on div "11838001 (316944111) N/A Pickup 8/24/2025 10:50 AM EDT 8/24/2025 $8.75 Packed s…" at bounding box center [422, 393] width 742 height 492
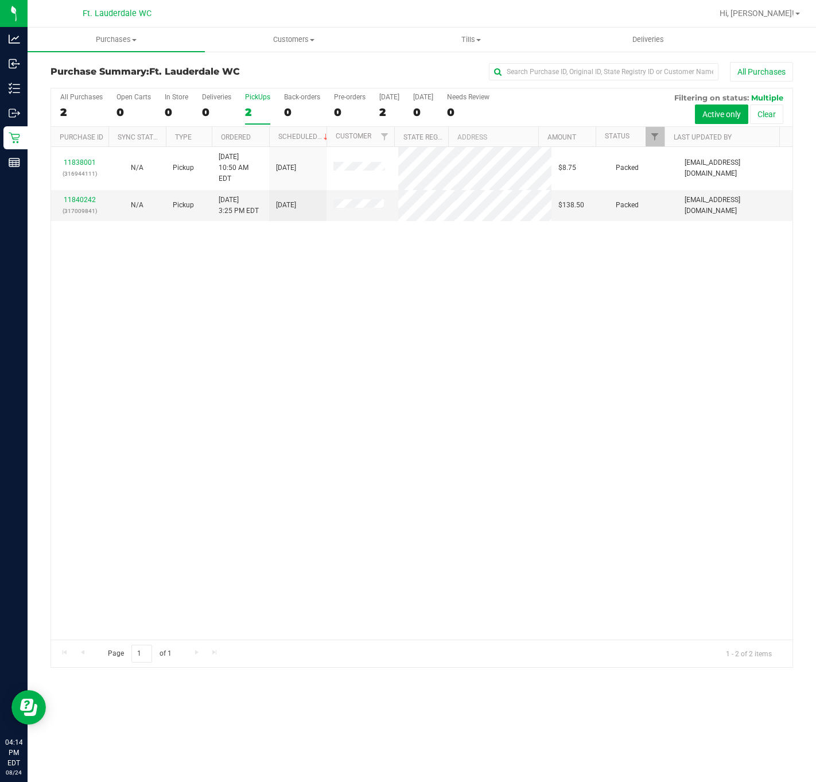
click at [548, 441] on div "11838001 (316944111) N/A Pickup 8/24/2025 10:50 AM EDT 8/24/2025 $8.75 Packed s…" at bounding box center [422, 393] width 742 height 492
click at [559, 428] on div "11838001 (316944111) N/A Pickup 8/24/2025 10:50 AM EDT 8/24/2025 $8.75 Packed s…" at bounding box center [422, 393] width 742 height 492
click at [178, 440] on div "11838001 (316944111) N/A Pickup 8/24/2025 10:50 AM EDT 8/24/2025 $8.75 Packed s…" at bounding box center [422, 393] width 742 height 492
click at [170, 467] on div "11838001 (316944111) N/A Pickup 8/24/2025 10:50 AM EDT 8/24/2025 $8.75 Packed s…" at bounding box center [422, 393] width 742 height 492
click at [642, 418] on div "11838001 (316944111) N/A Pickup 8/24/2025 10:50 AM EDT 8/24/2025 $8.75 Packed s…" at bounding box center [422, 393] width 742 height 492
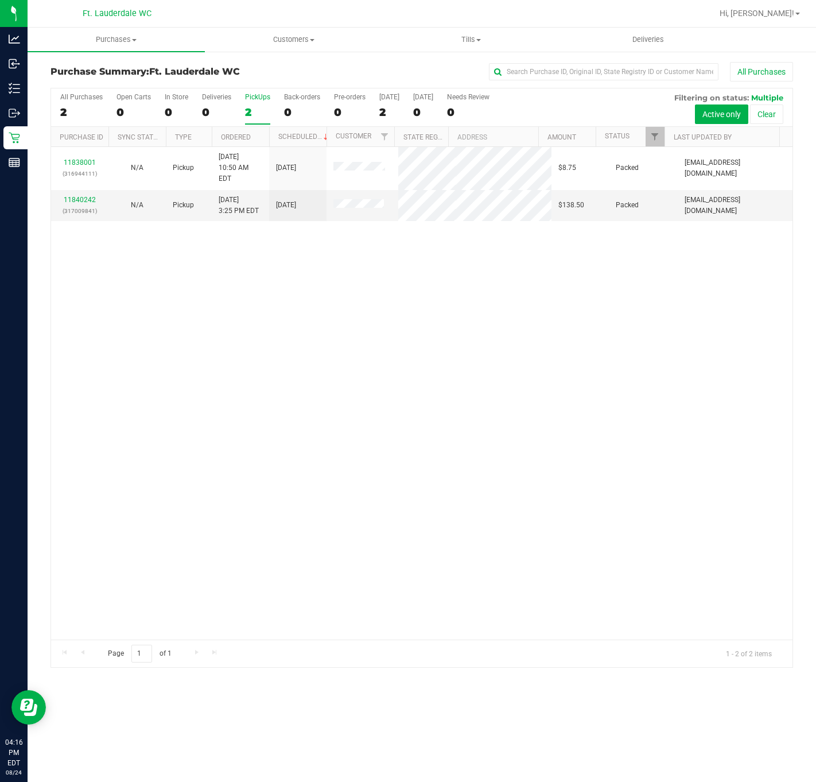
click at [301, 505] on div "11838001 (316944111) N/A Pickup 8/24/2025 10:50 AM EDT 8/24/2025 $8.75 Packed s…" at bounding box center [422, 393] width 742 height 492
click at [308, 420] on div "11838001 (316944111) N/A Pickup 8/24/2025 10:50 AM EDT 8/24/2025 $8.75 Packed s…" at bounding box center [422, 393] width 742 height 492
click at [320, 435] on div "11838001 (316944111) N/A Pickup 8/24/2025 10:50 AM EDT 8/24/2025 $8.75 Packed s…" at bounding box center [422, 393] width 742 height 492
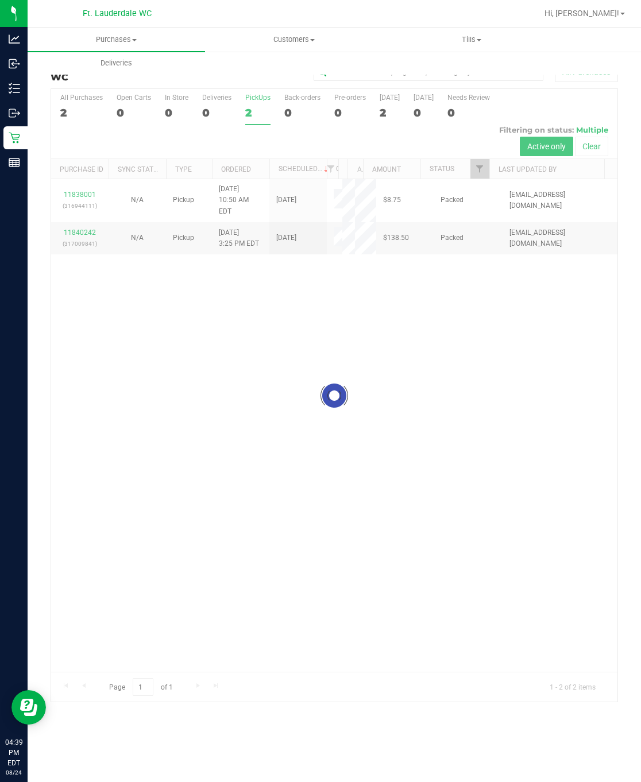
click at [352, 326] on div at bounding box center [334, 395] width 566 height 612
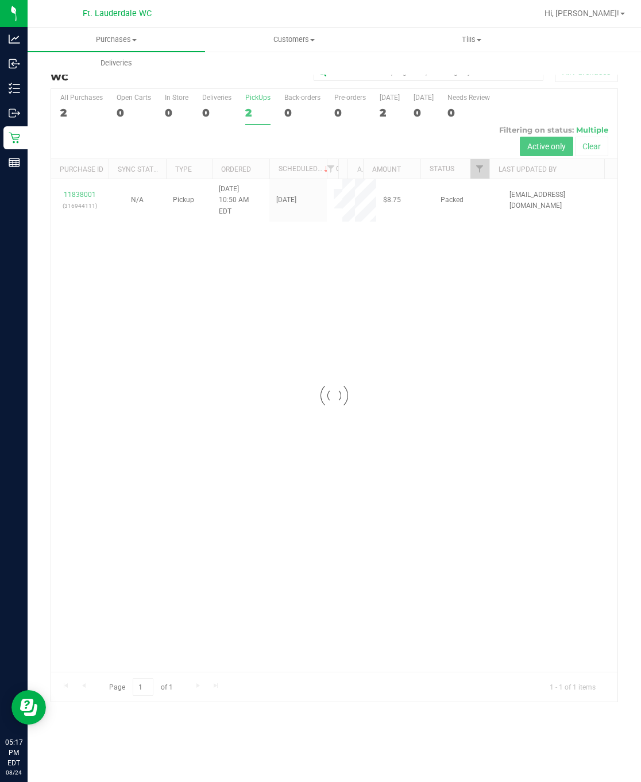
click at [281, 277] on div at bounding box center [334, 395] width 566 height 612
click at [280, 99] on div "All Purchases 2 Open Carts 0 In Store 0 Deliveries 0 PickUps 2 Back-orders 0 Pr…" at bounding box center [334, 124] width 566 height 70
click at [255, 109] on div "2" at bounding box center [257, 112] width 25 height 13
click at [0, 0] on input "PickUps 2" at bounding box center [0, 0] width 0 height 0
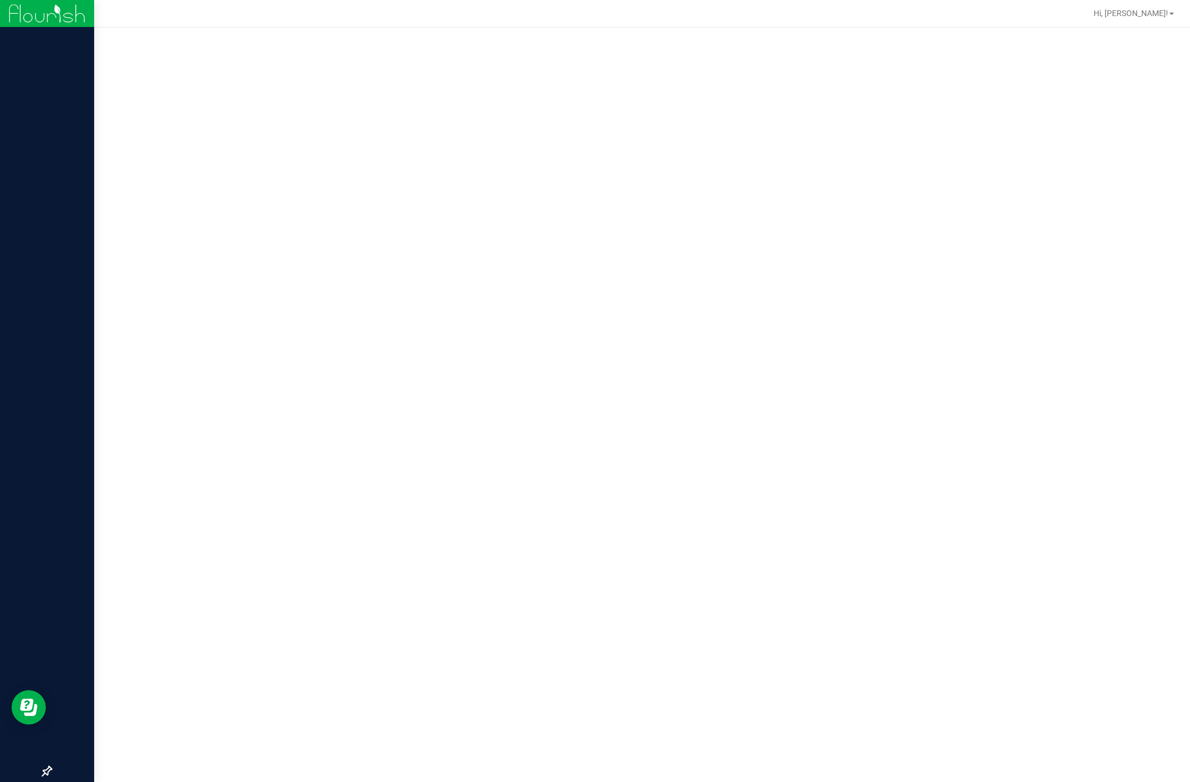
click at [22, 17] on img at bounding box center [47, 13] width 77 height 27
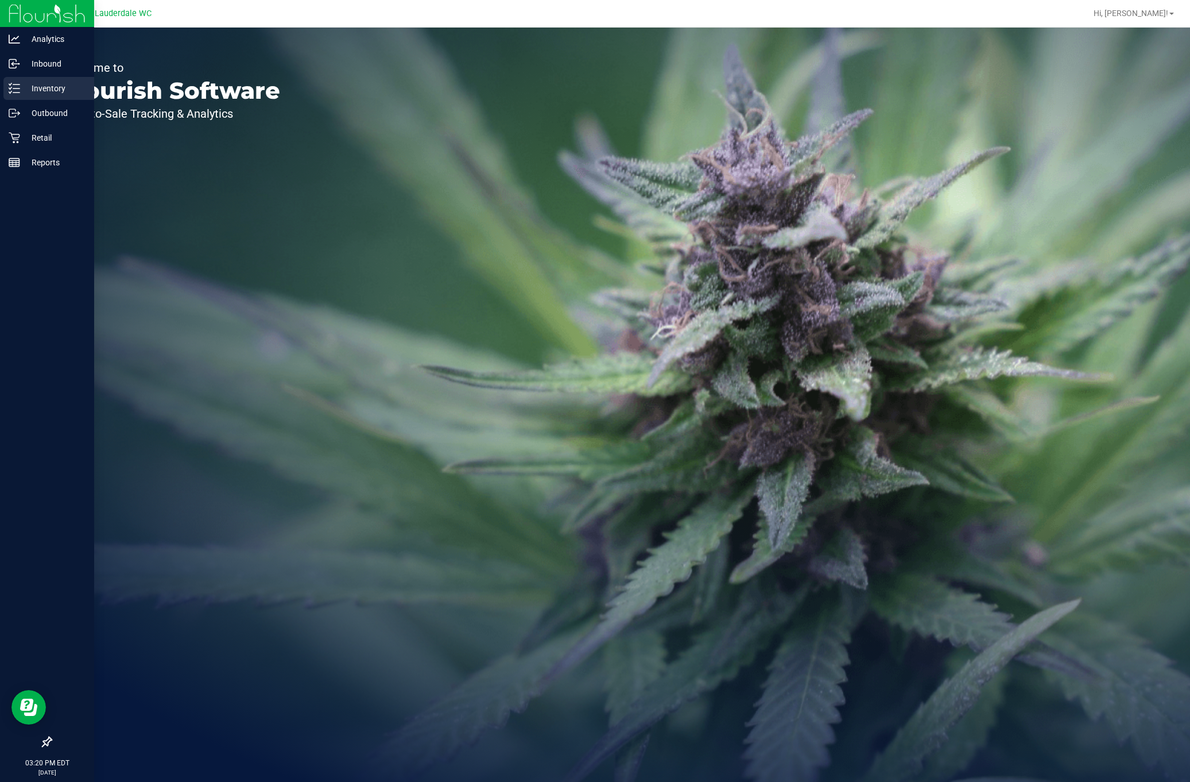
click at [24, 93] on p "Inventory" at bounding box center [54, 89] width 69 height 14
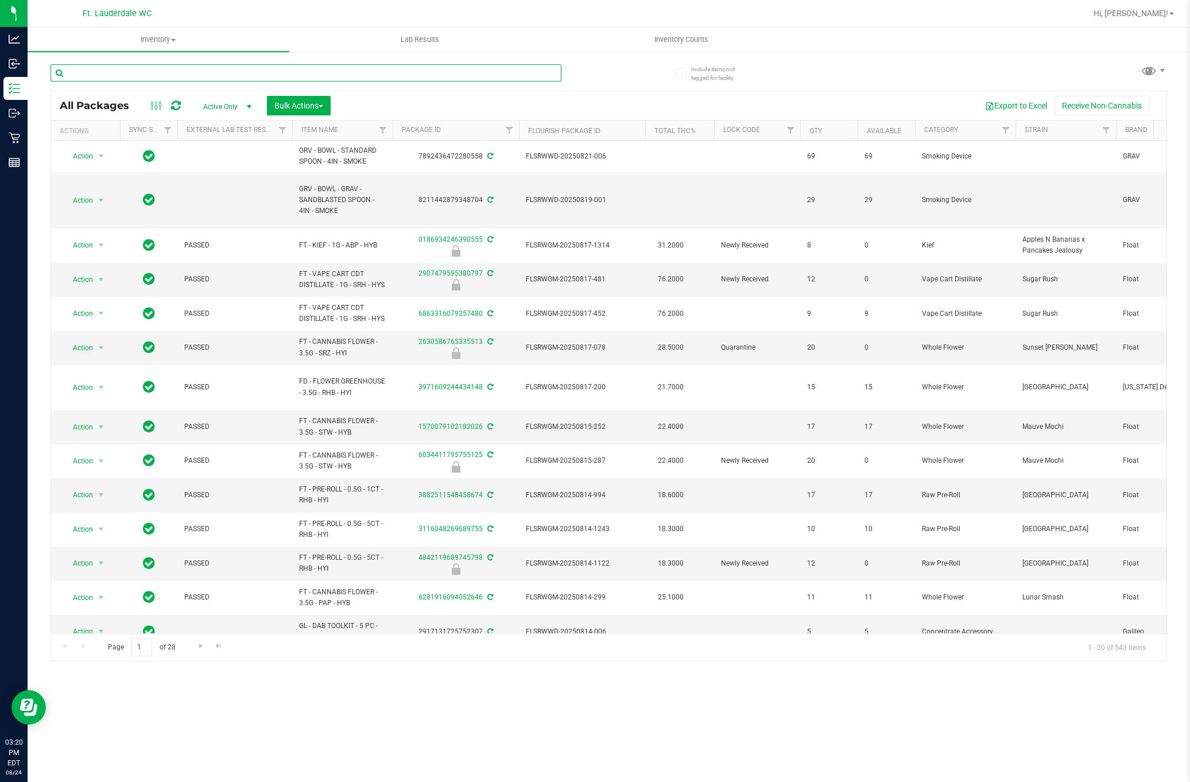
click at [220, 72] on input "text" at bounding box center [306, 72] width 511 height 17
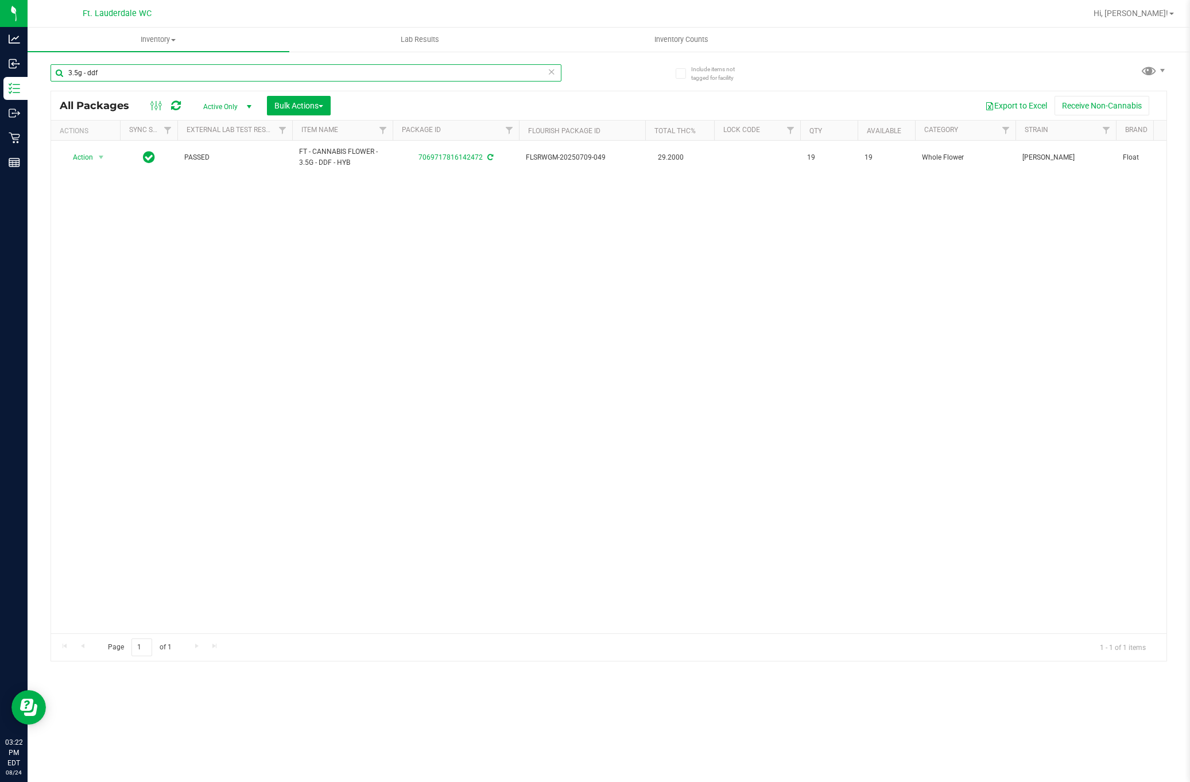
click at [234, 78] on input "3.5g - ddf" at bounding box center [306, 72] width 511 height 17
click at [235, 76] on input "3.5g - ddf" at bounding box center [306, 72] width 511 height 17
click at [234, 76] on input "3.5g - ddf" at bounding box center [306, 72] width 511 height 17
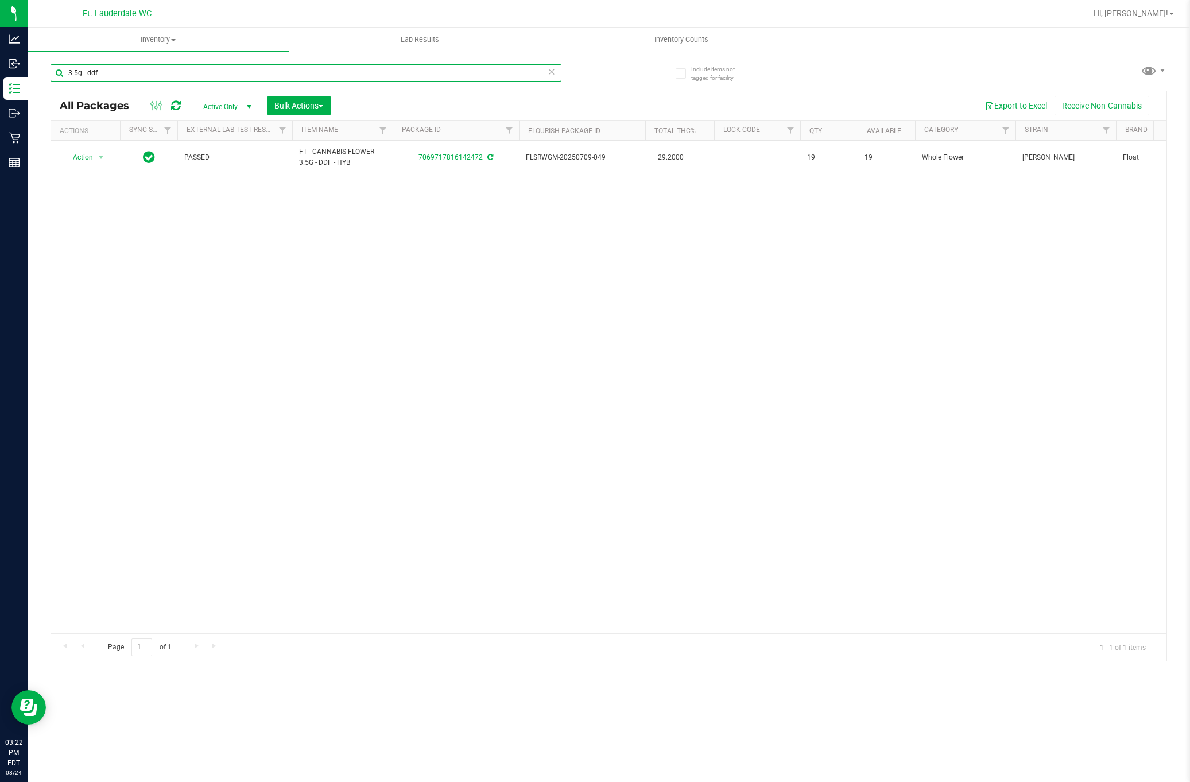
click at [234, 76] on input "3.5g - ddf" at bounding box center [306, 72] width 511 height 17
paste input "W-JUN25DDF02-0702"
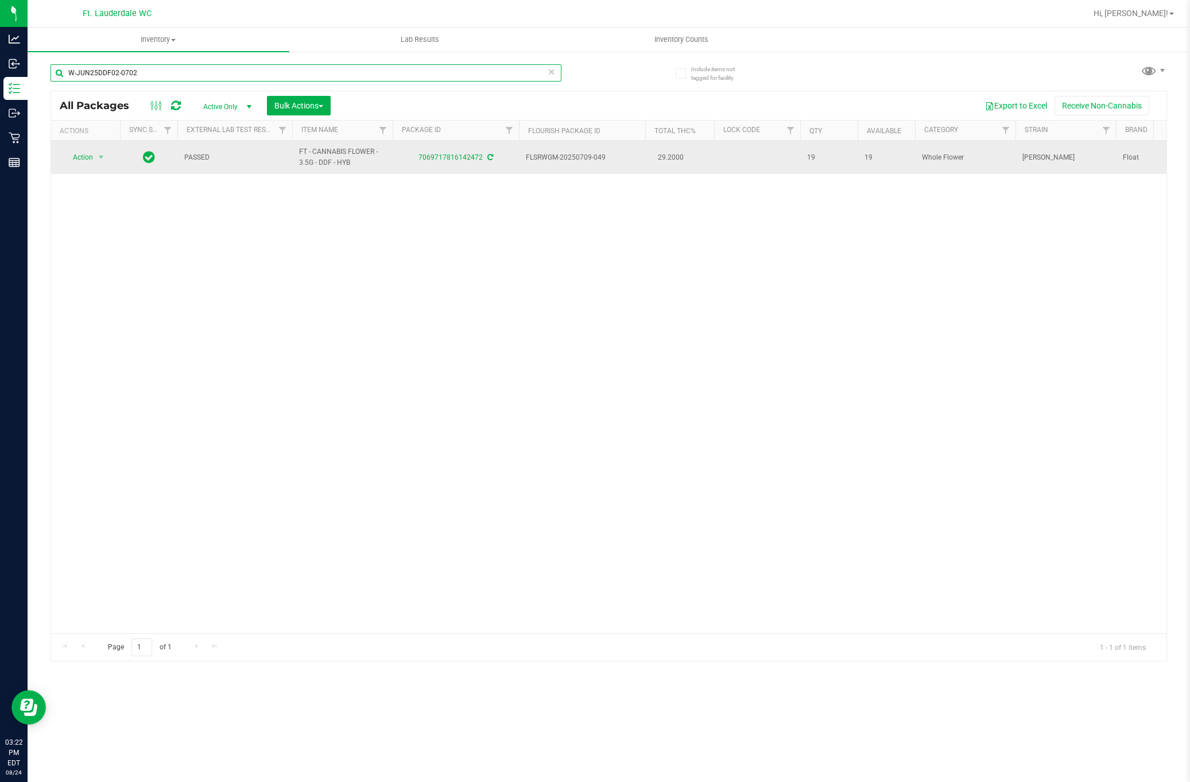
type input "W-JUN25DDF02-0702"
click at [93, 162] on span "Action" at bounding box center [78, 157] width 31 height 16
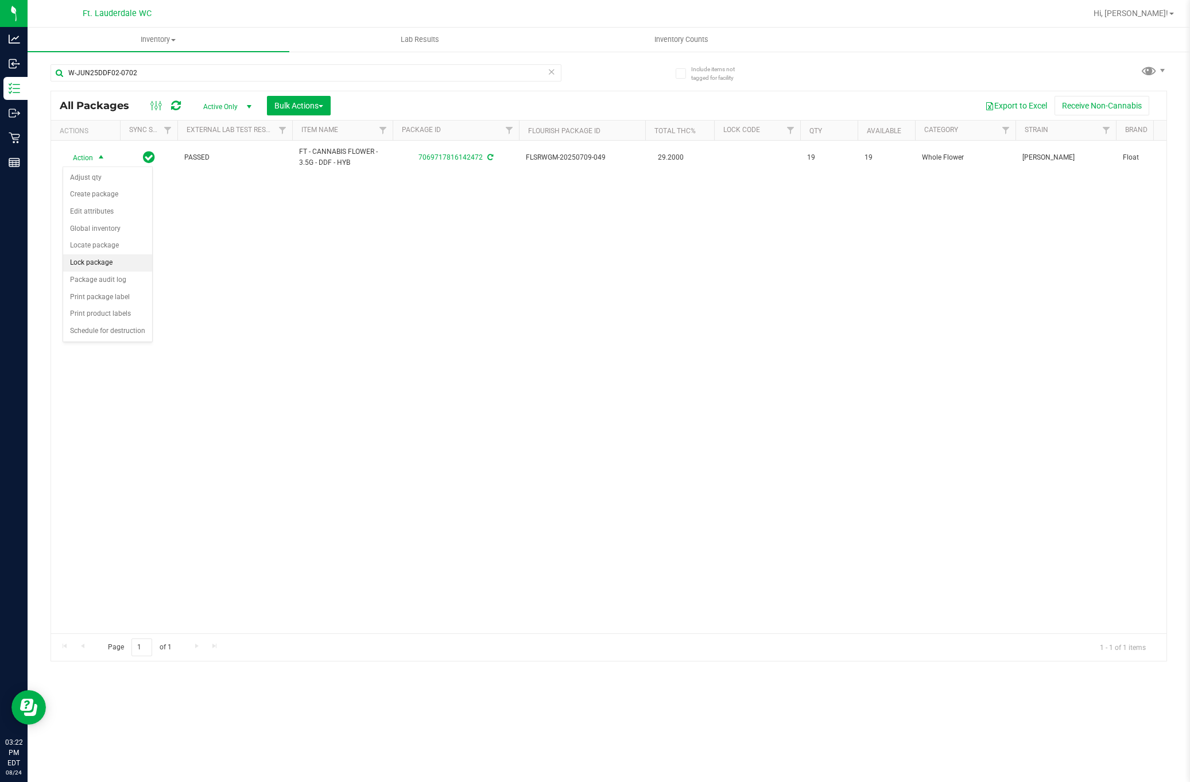
click at [107, 263] on li "Lock package" at bounding box center [107, 262] width 89 height 17
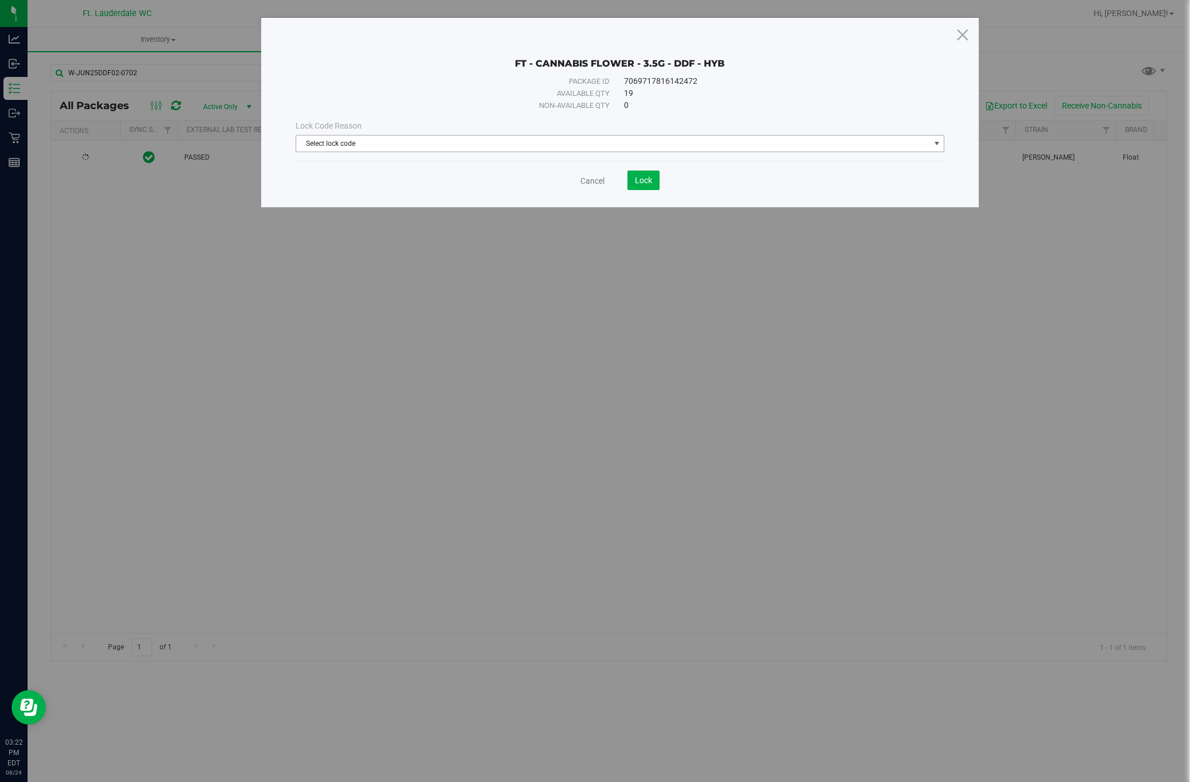
click at [353, 140] on span "Select lock code" at bounding box center [613, 143] width 634 height 16
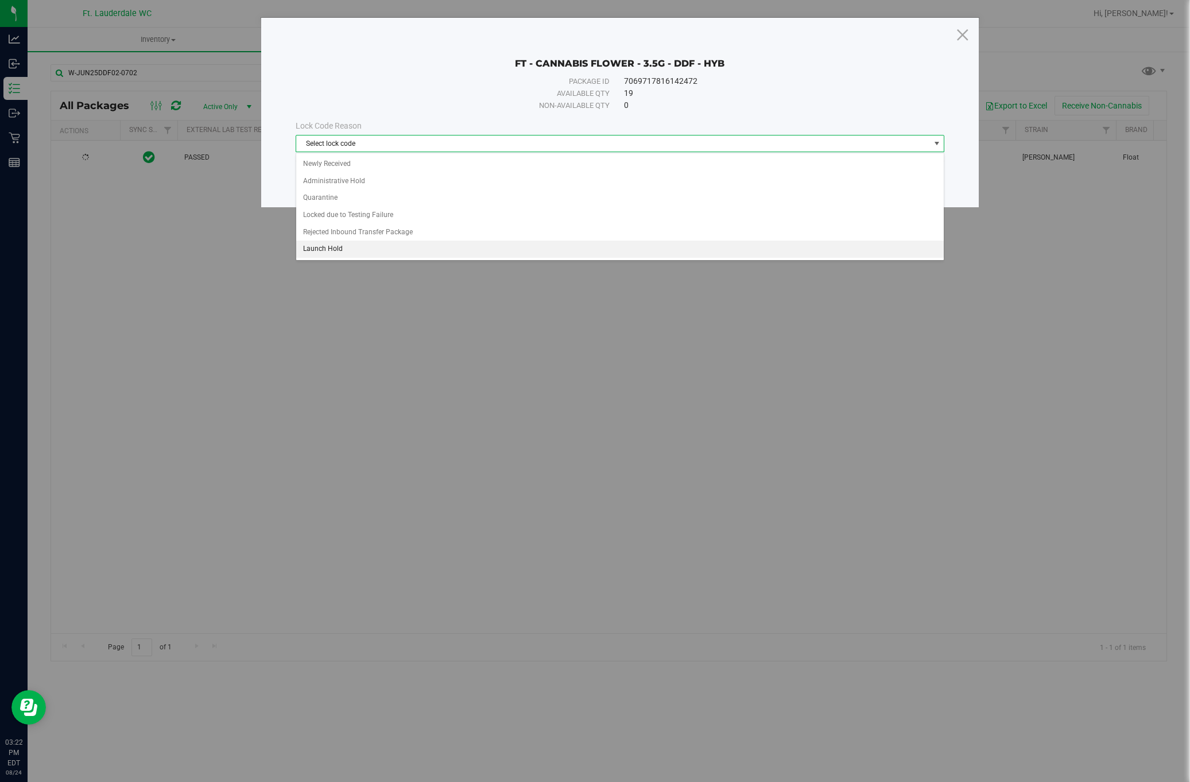
click at [370, 249] on li "Launch Hold" at bounding box center [619, 249] width 647 height 17
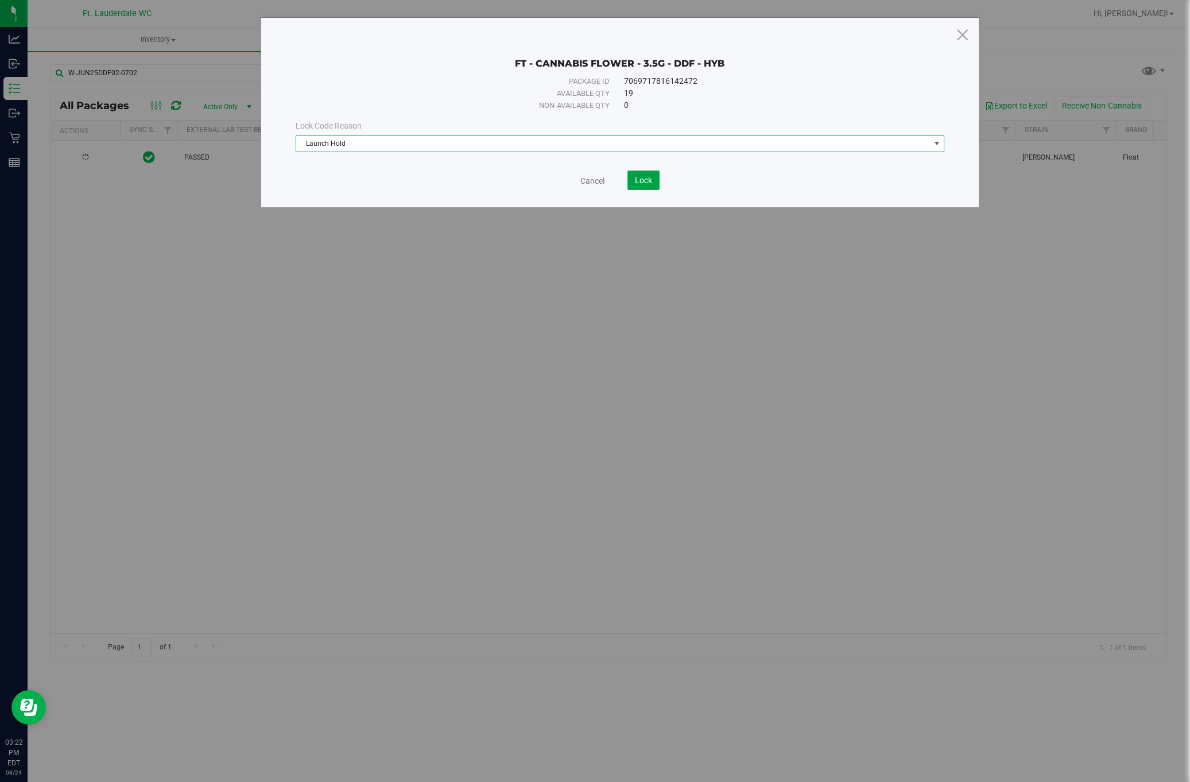
click at [649, 181] on span "Lock" at bounding box center [643, 180] width 17 height 9
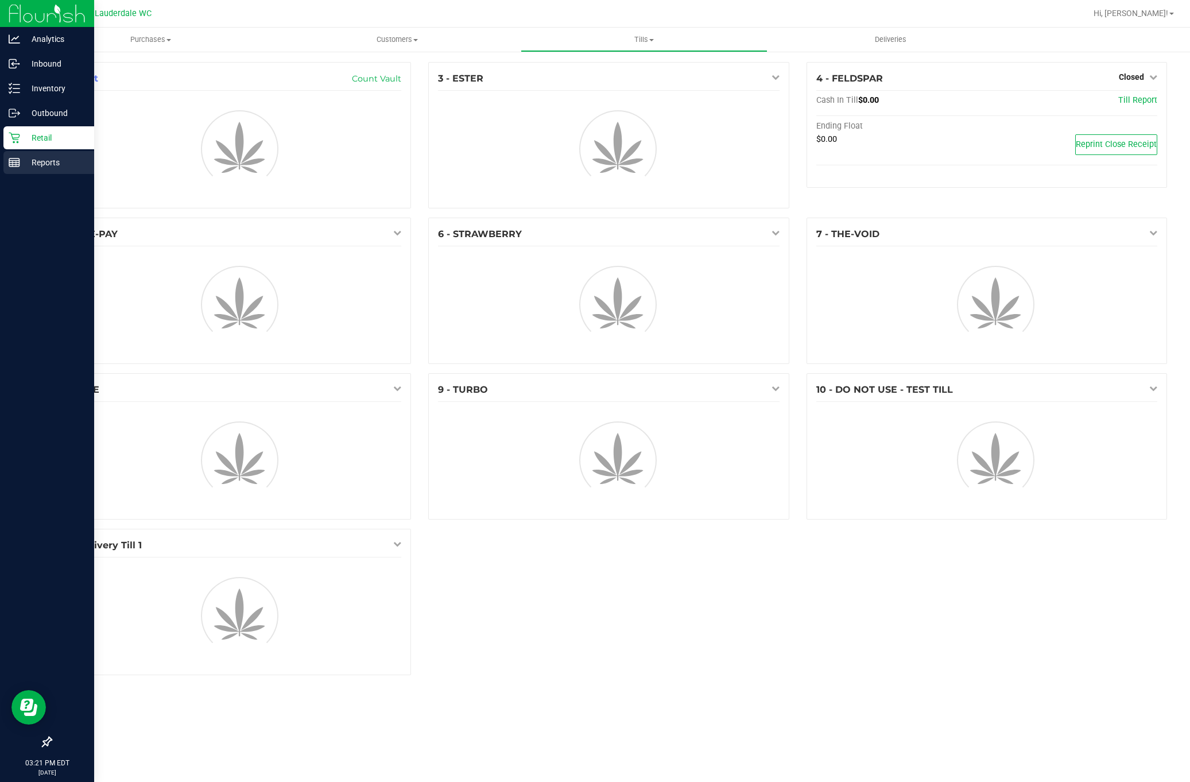
click at [40, 168] on p "Reports" at bounding box center [54, 163] width 69 height 14
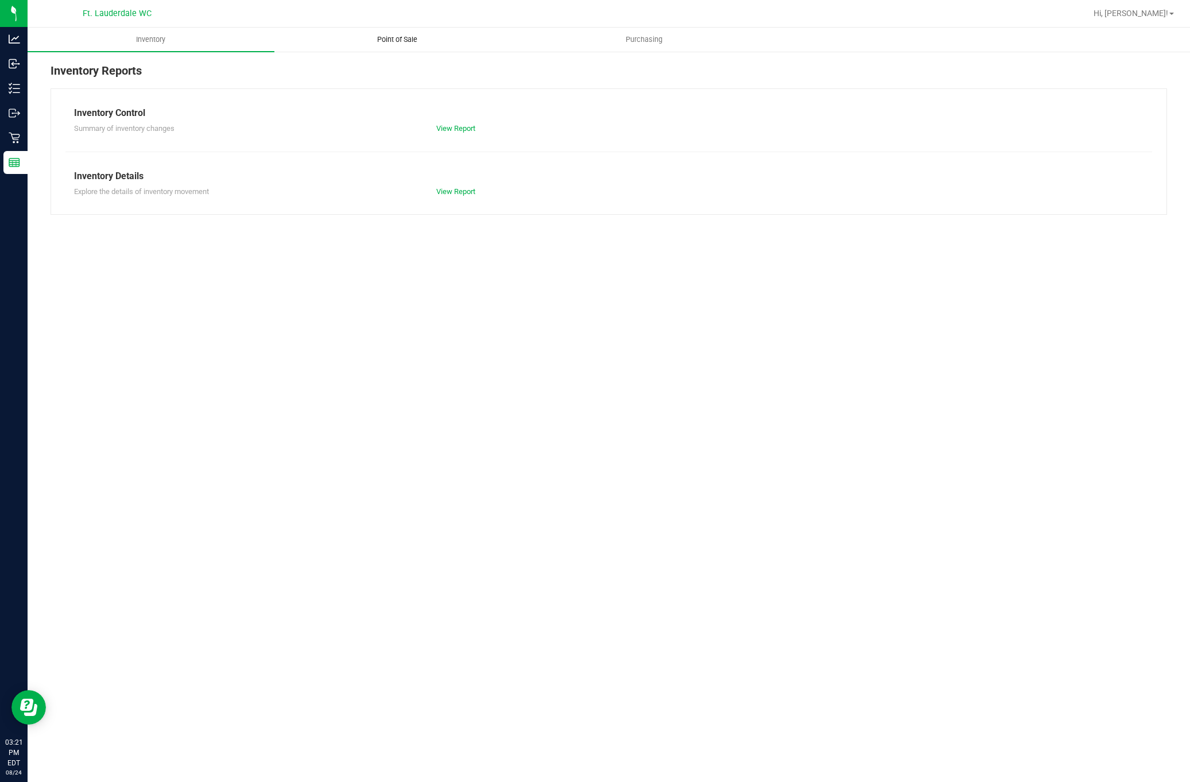
click at [386, 44] on span "Point of Sale" at bounding box center [397, 39] width 71 height 10
